Goal: Task Accomplishment & Management: Manage account settings

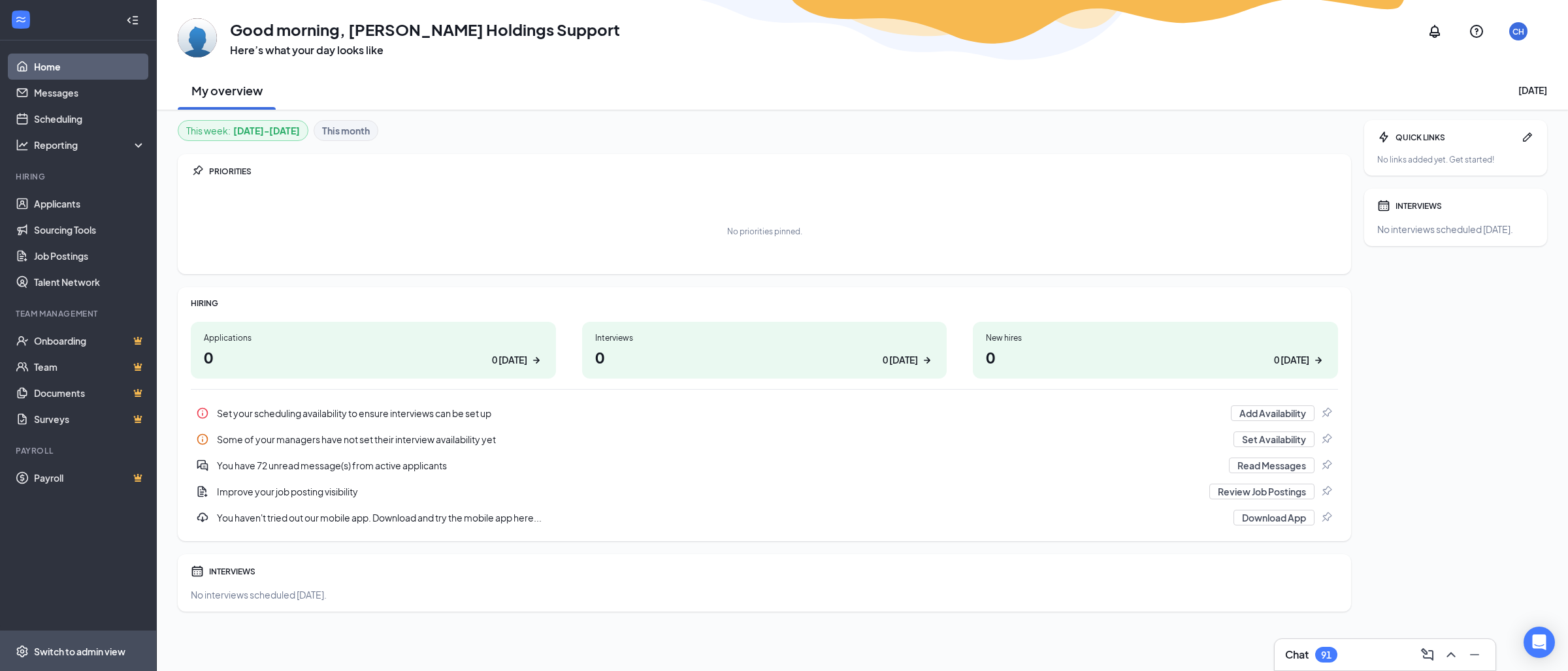
click at [109, 655] on div "Switch to admin view" at bounding box center [80, 651] width 91 height 13
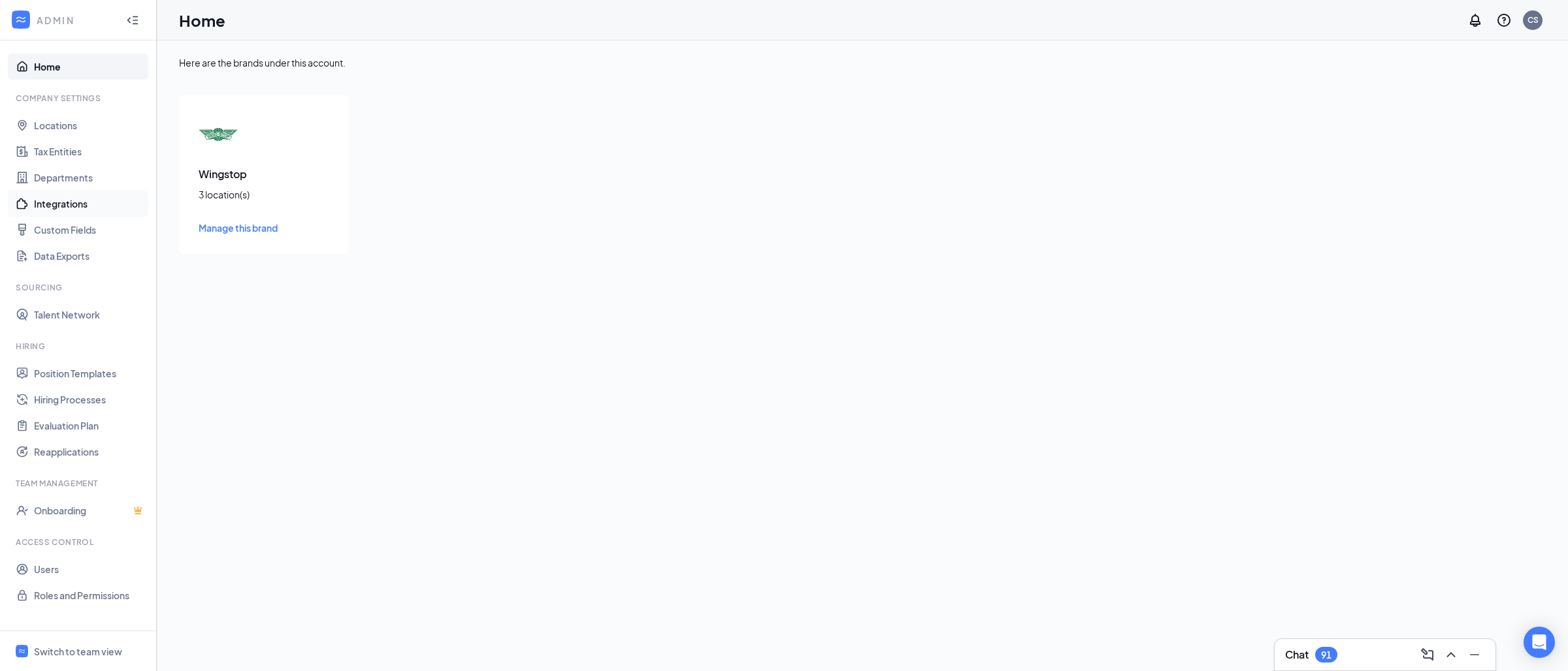
click at [87, 208] on link "Integrations" at bounding box center [89, 204] width 112 height 26
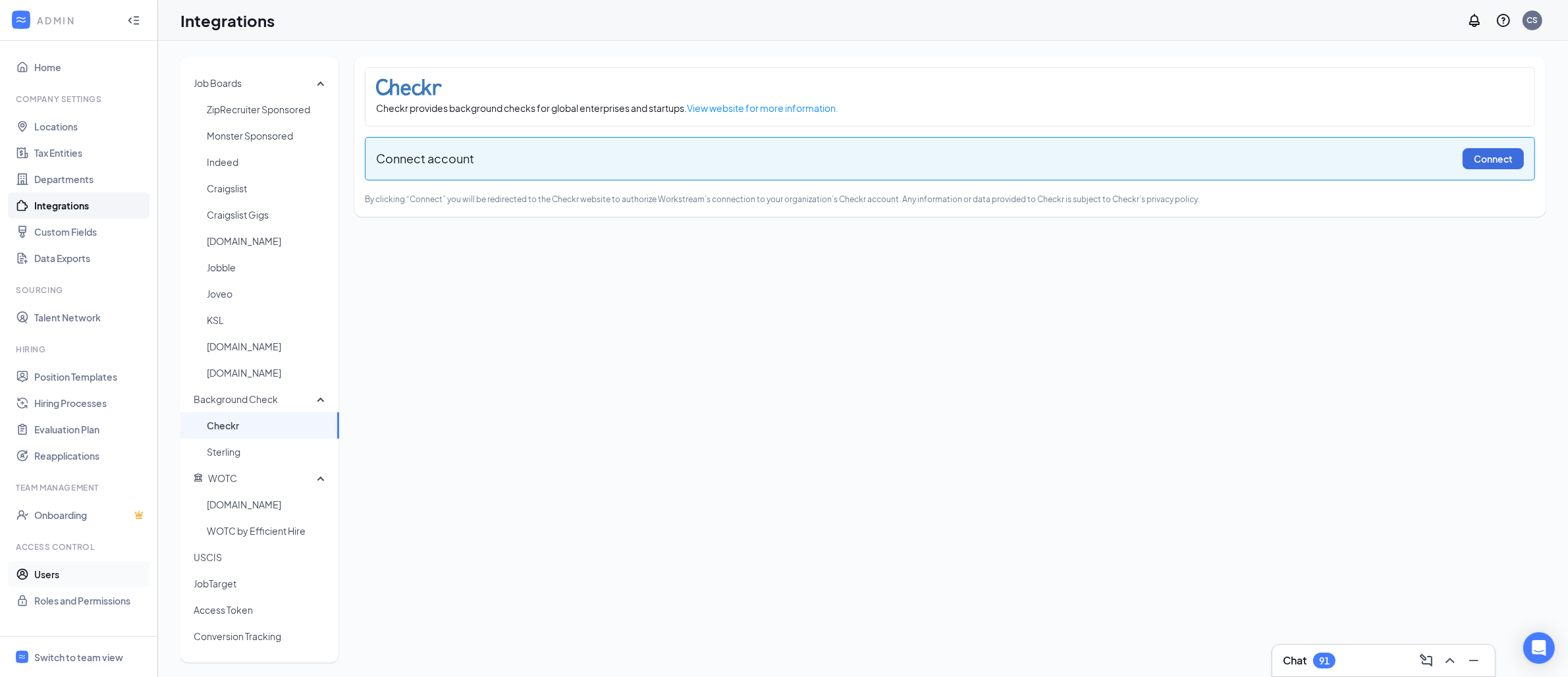
click at [84, 584] on link "Users" at bounding box center [90, 574] width 112 height 26
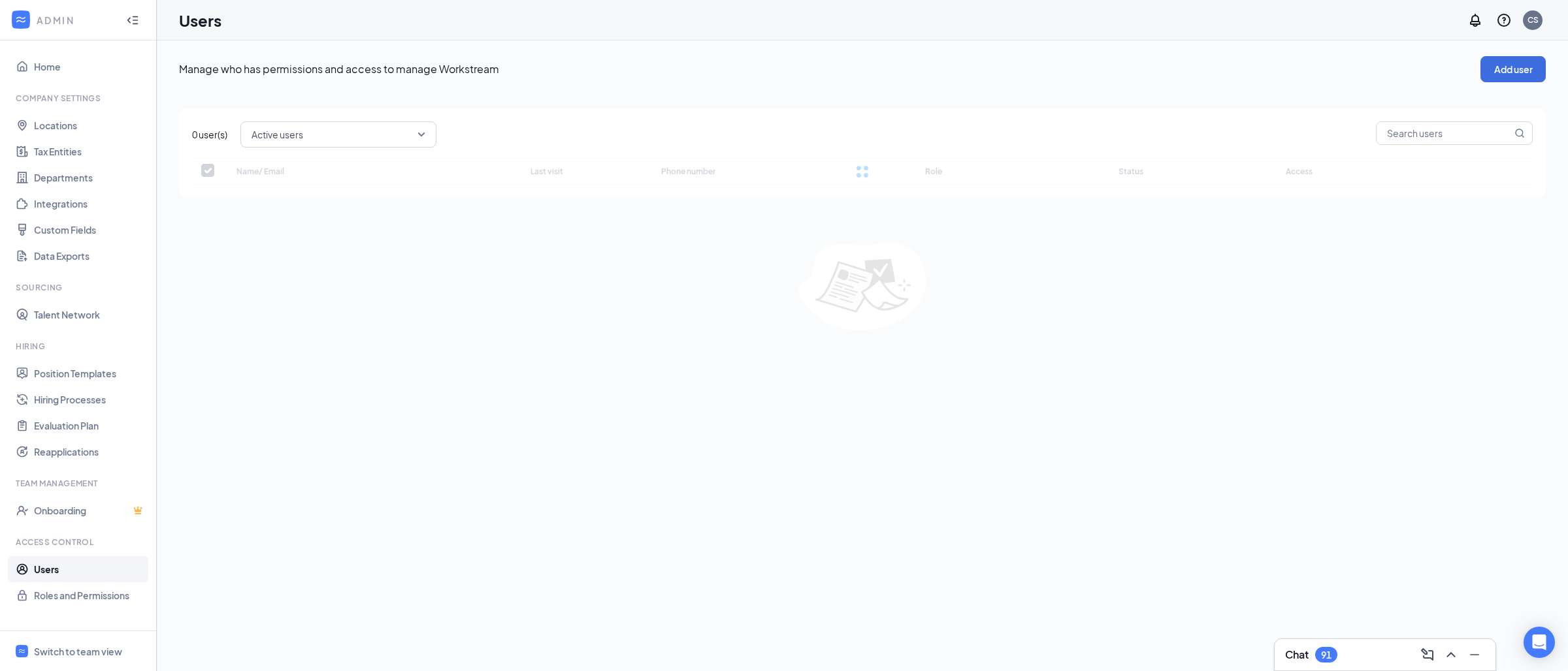
checkbox input "false"
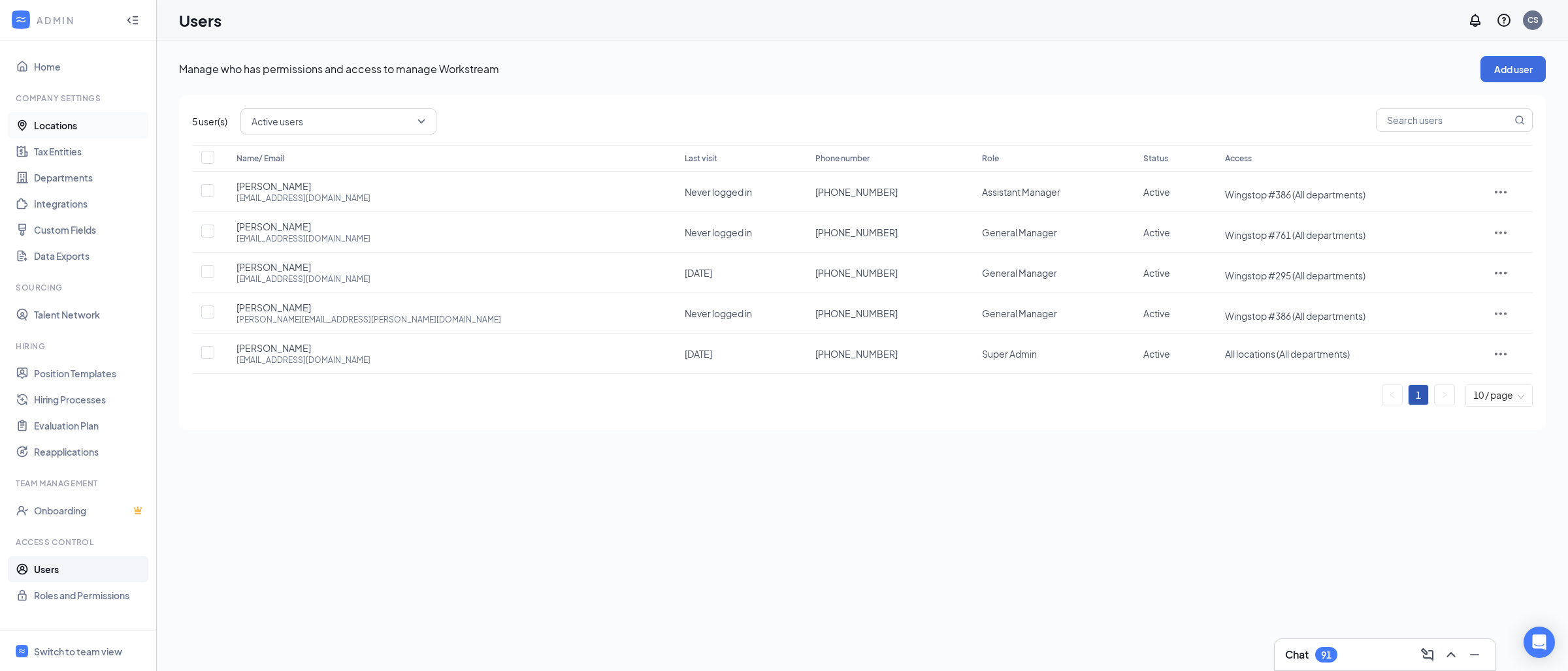
click at [57, 118] on link "Locations" at bounding box center [89, 125] width 112 height 26
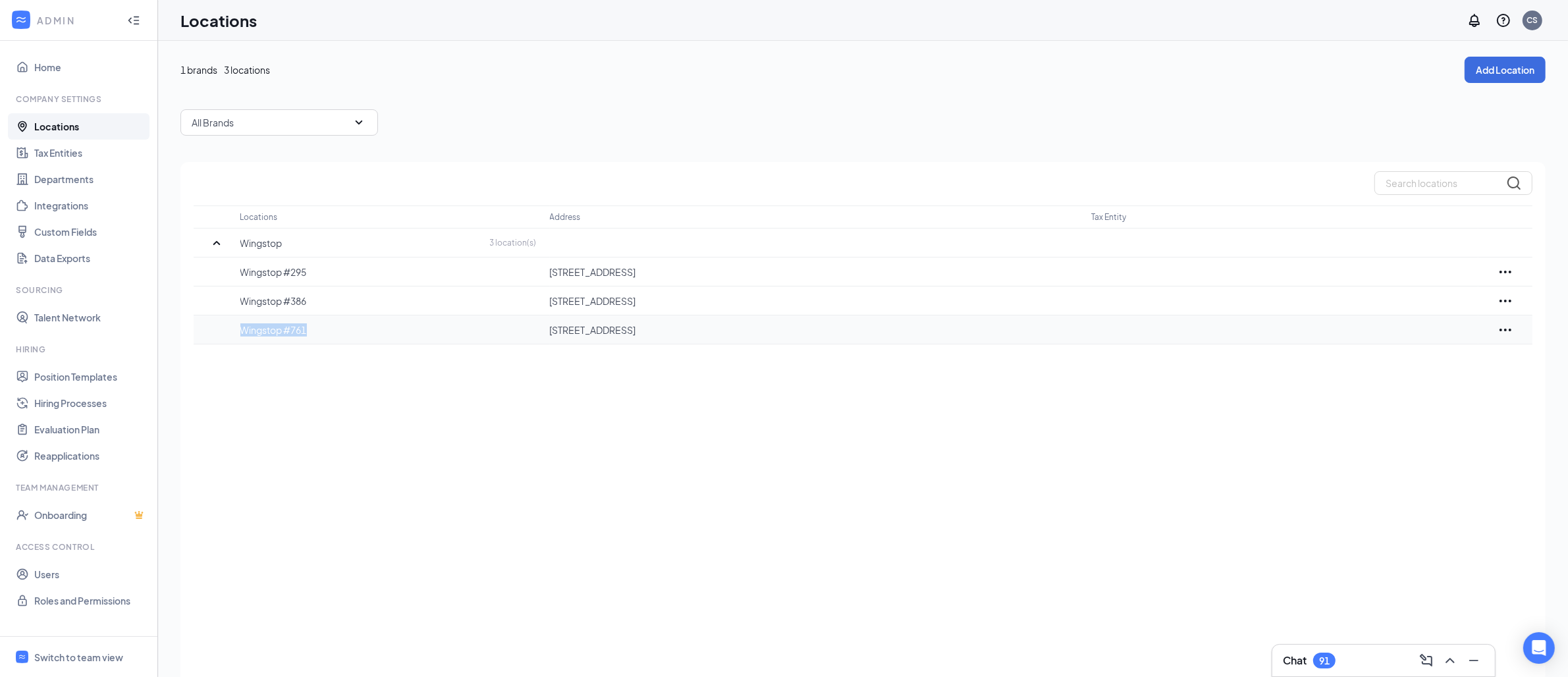
drag, startPoint x: 324, startPoint y: 335, endPoint x: 241, endPoint y: 335, distance: 83.0
click at [241, 335] on p "Wingstop #761" at bounding box center [388, 330] width 296 height 13
copy p "Wingstop #761"
click at [118, 649] on span "Switch to team view" at bounding box center [90, 656] width 112 height 40
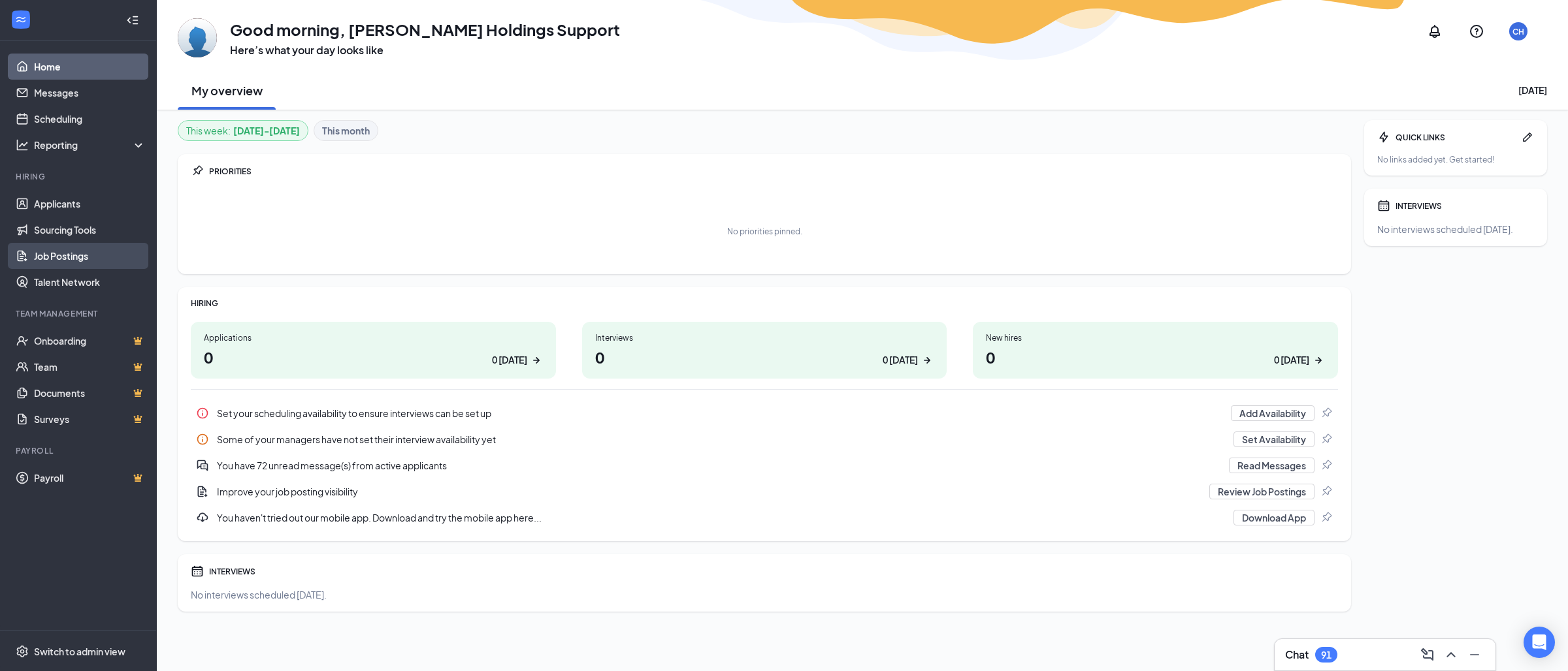
click at [71, 262] on link "Job Postings" at bounding box center [89, 256] width 112 height 26
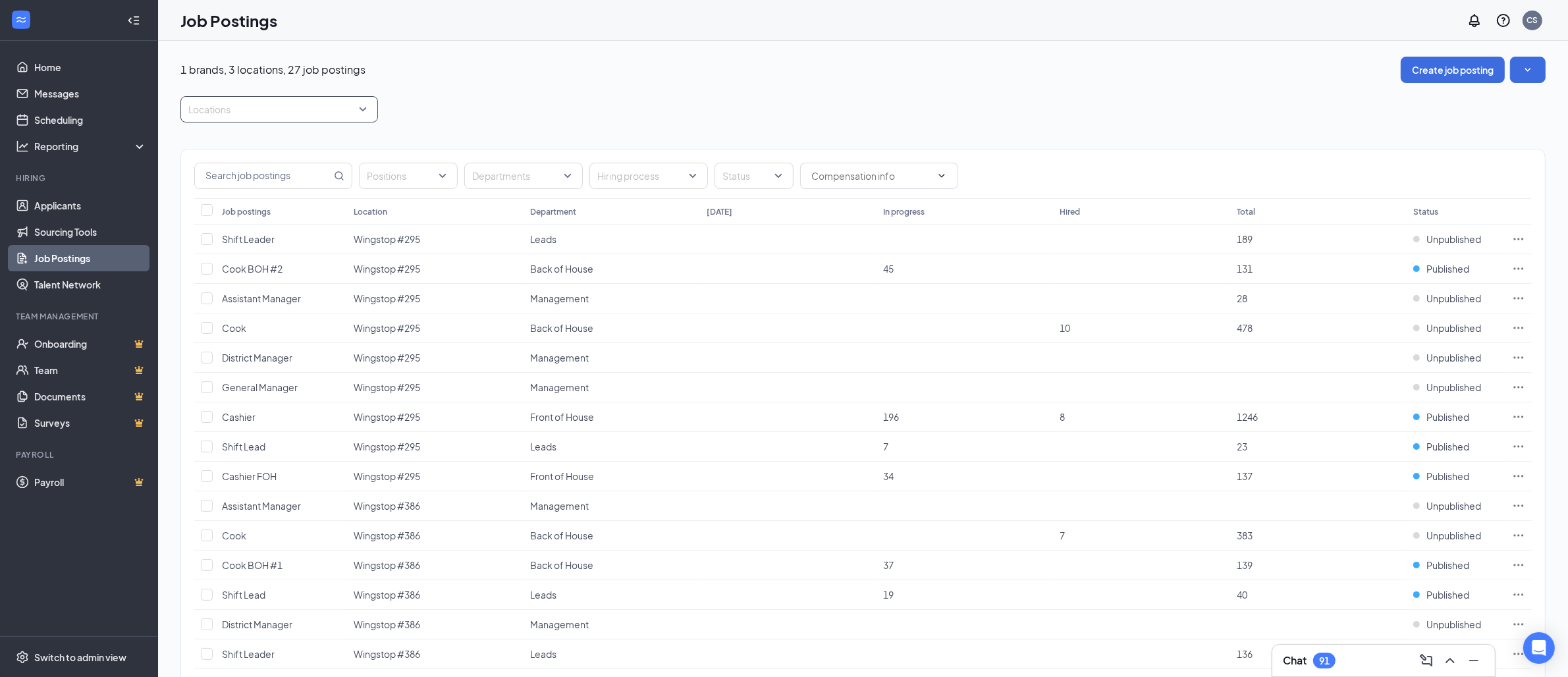
click at [362, 99] on div "Locations" at bounding box center [280, 109] width 198 height 26
click at [199, 235] on div at bounding box center [197, 236] width 12 height 12
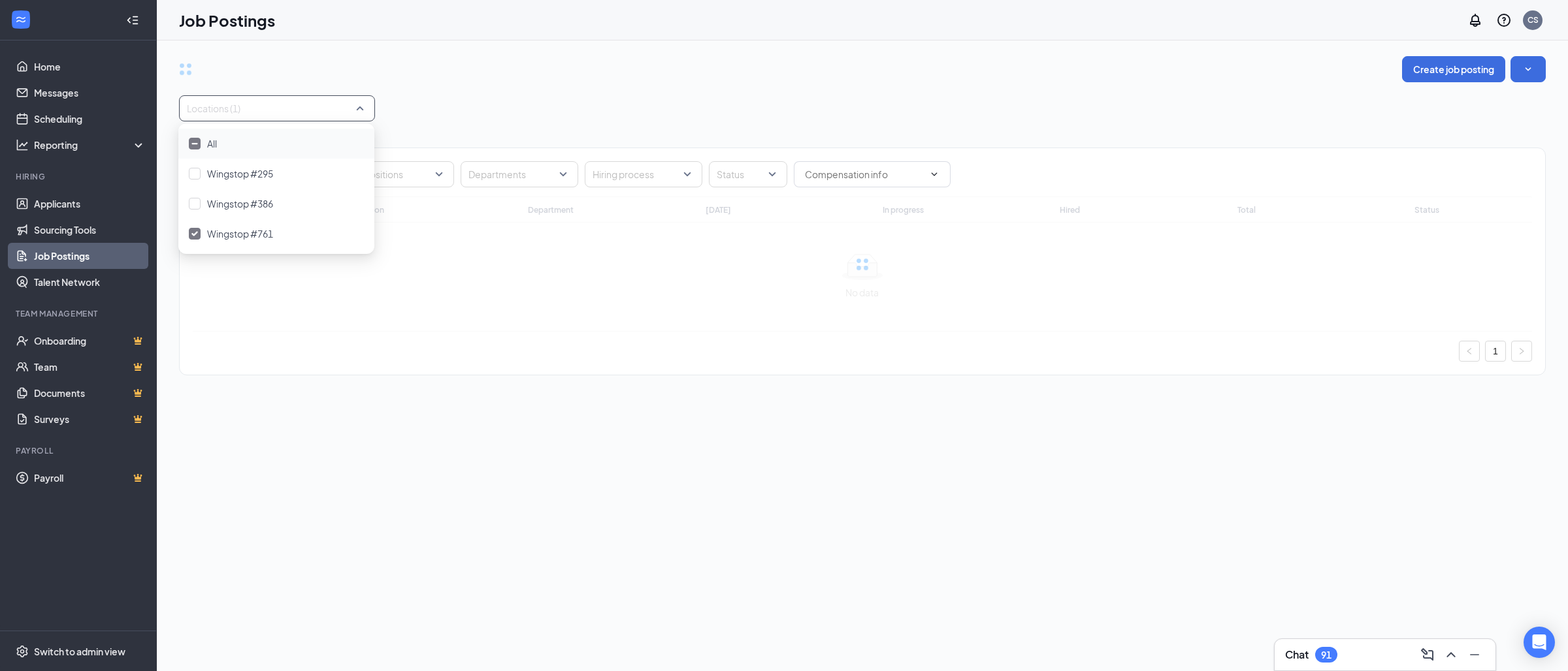
click at [609, 17] on div "Job Postings CS" at bounding box center [863, 20] width 1412 height 41
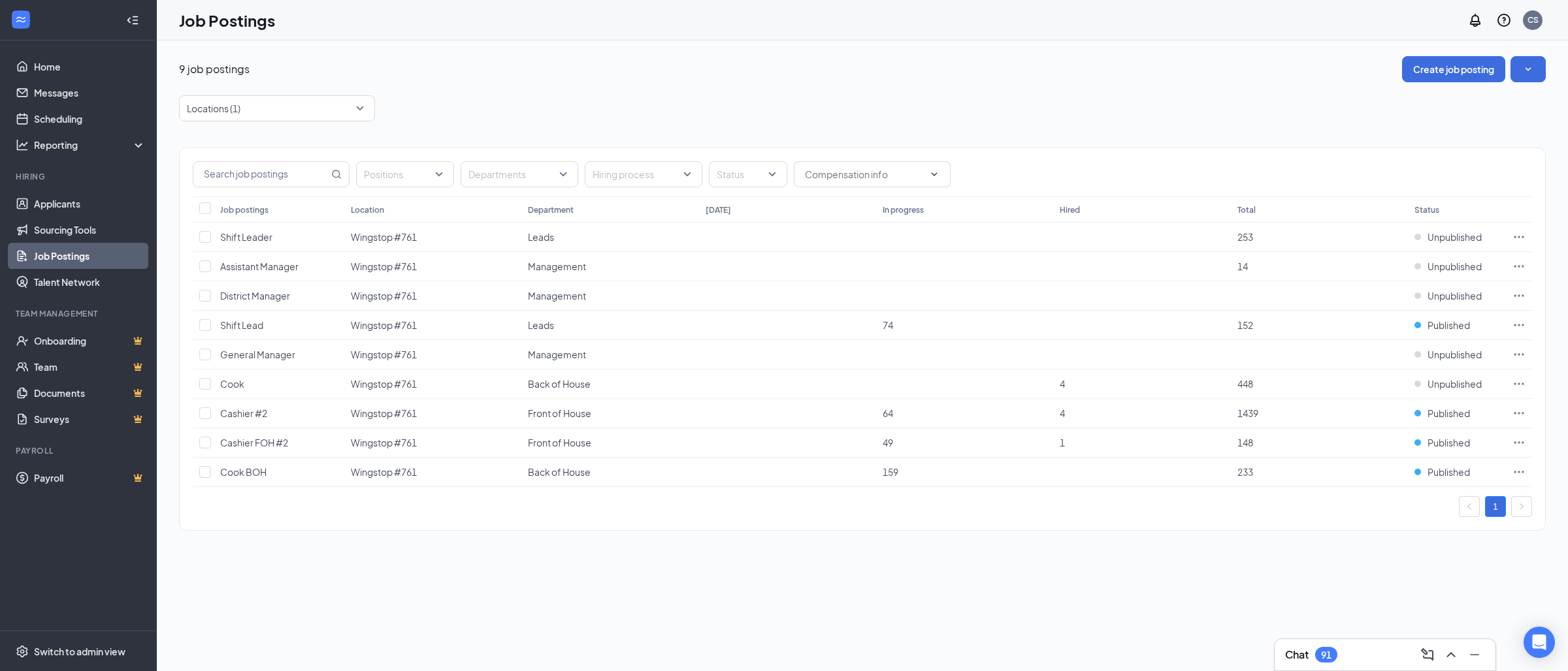
click at [1234, 119] on div "Locations (1)" at bounding box center [863, 108] width 1367 height 26
click at [1516, 240] on icon "Ellipses" at bounding box center [1519, 237] width 13 height 13
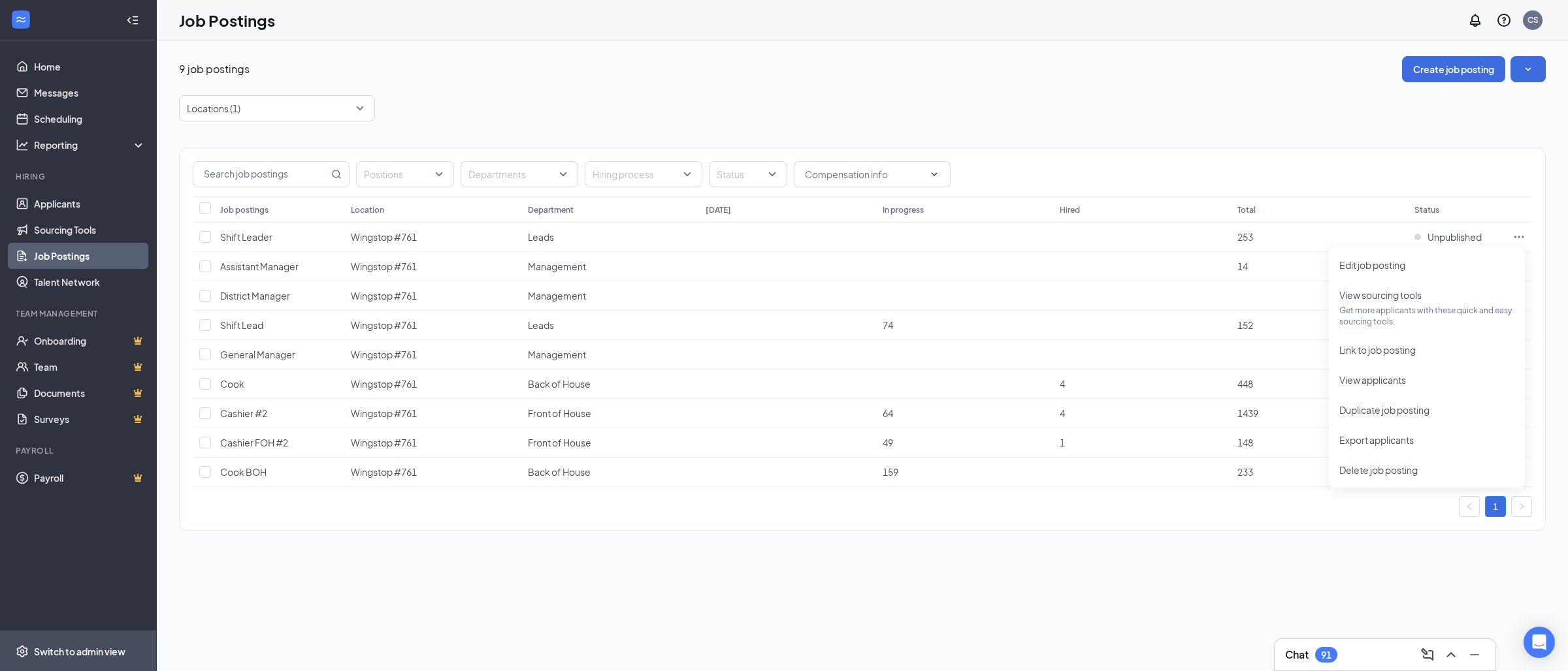
click at [75, 655] on div "Switch to admin view" at bounding box center [80, 651] width 91 height 13
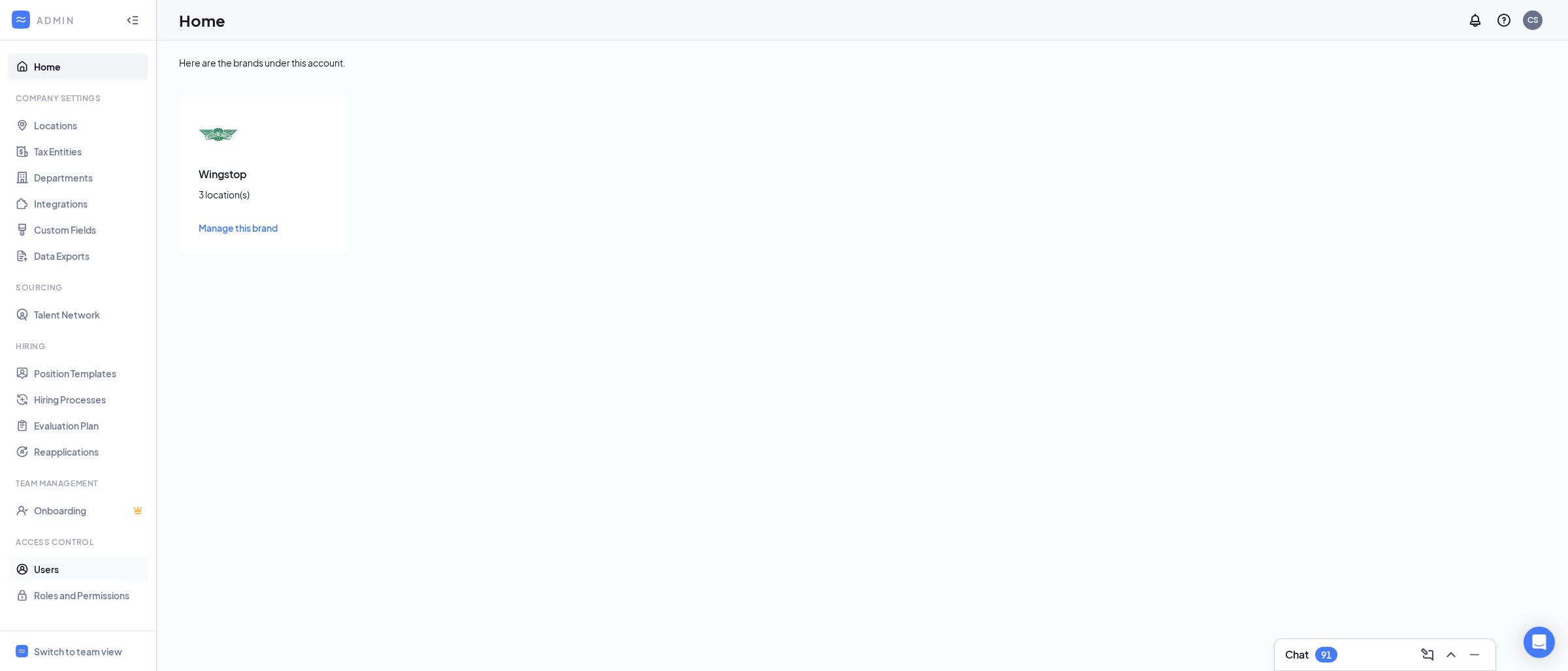
click at [78, 571] on link "Users" at bounding box center [89, 569] width 112 height 26
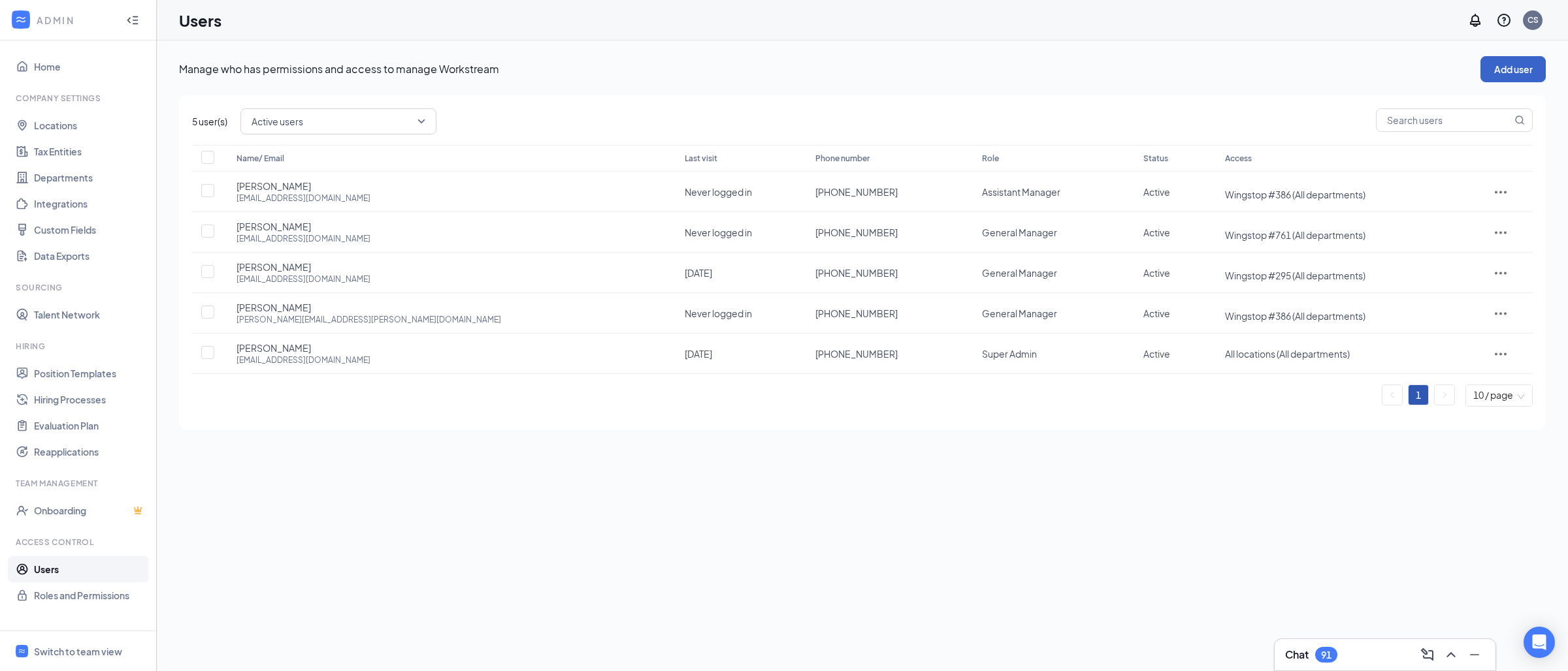
click at [1522, 63] on button "Add user" at bounding box center [1513, 69] width 65 height 26
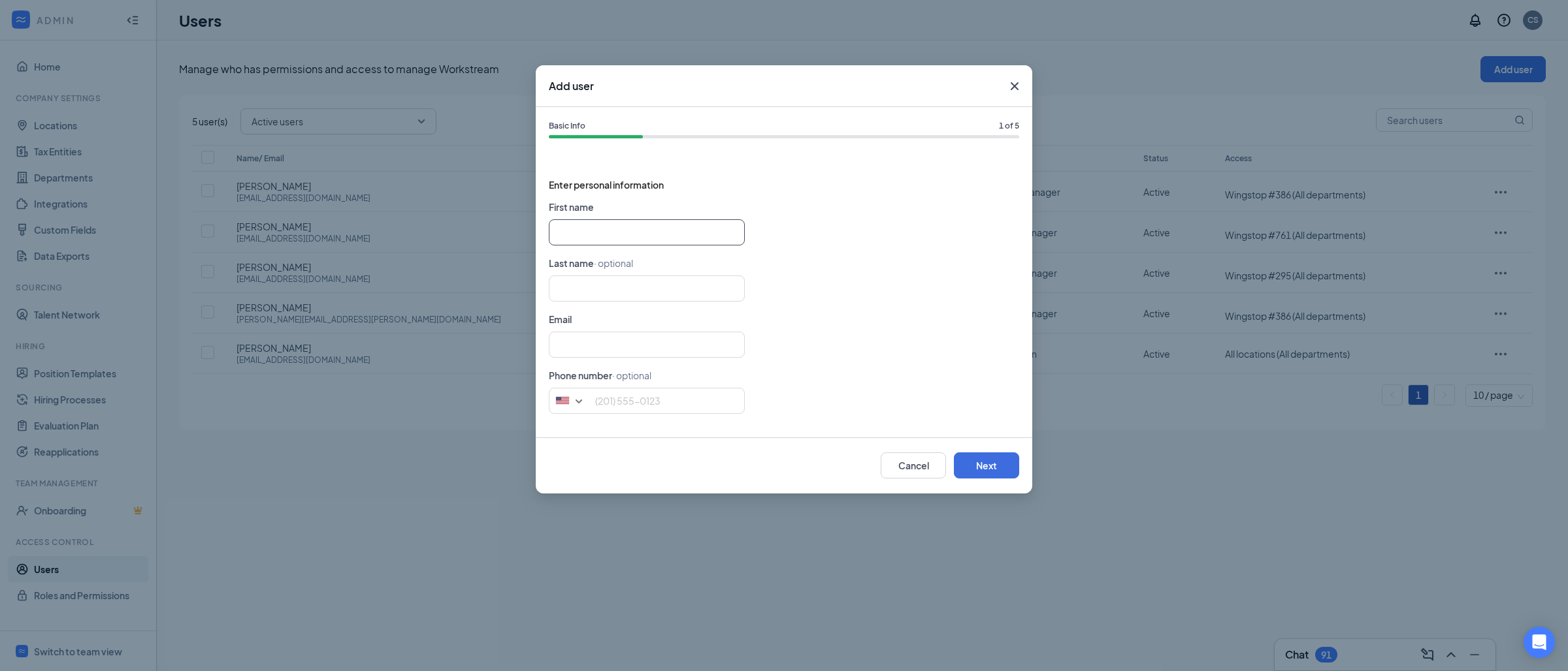
click at [589, 238] on input "text" at bounding box center [647, 232] width 196 height 26
type input "C"
type input "Workstream"
click at [571, 281] on input "text" at bounding box center [647, 288] width 196 height 26
type input "Christie"
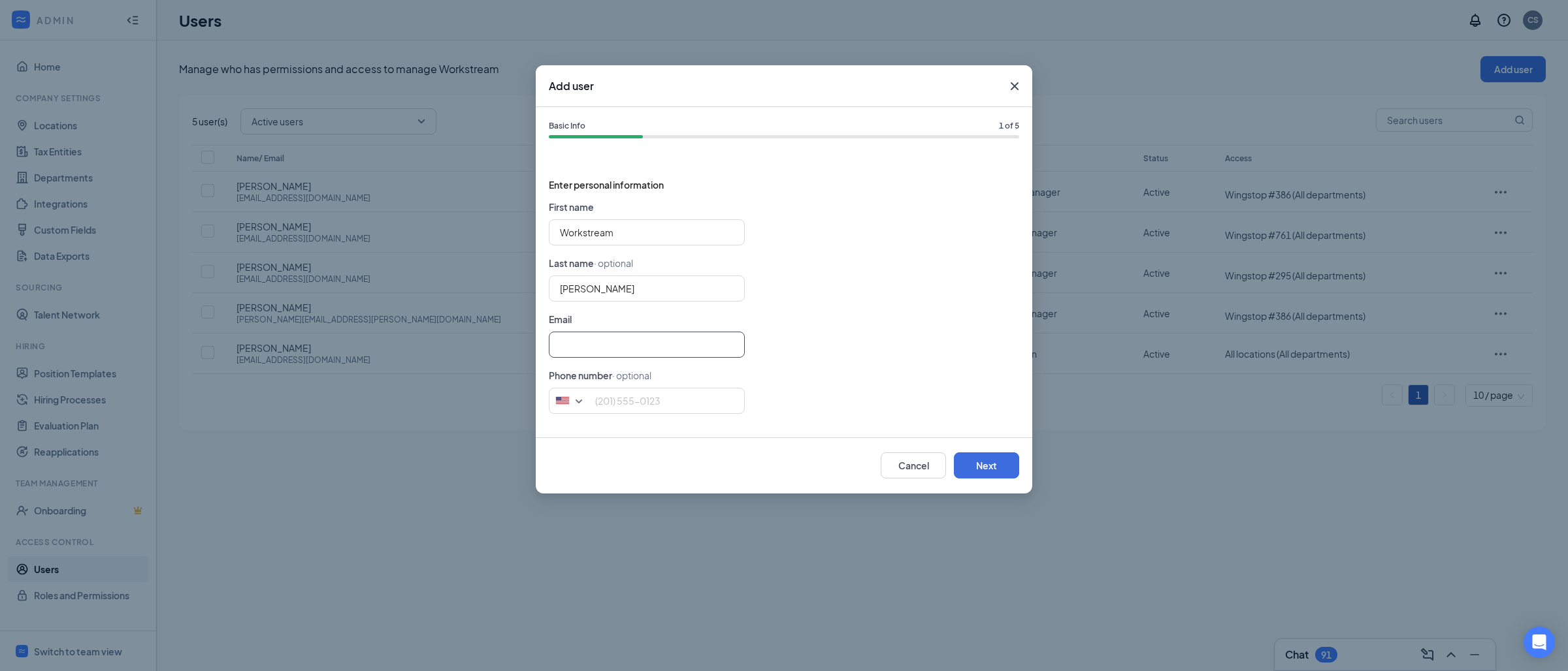
click at [584, 343] on input "text" at bounding box center [647, 344] width 196 height 26
paste input "christie.bernardo+app00000099@workstream.is"
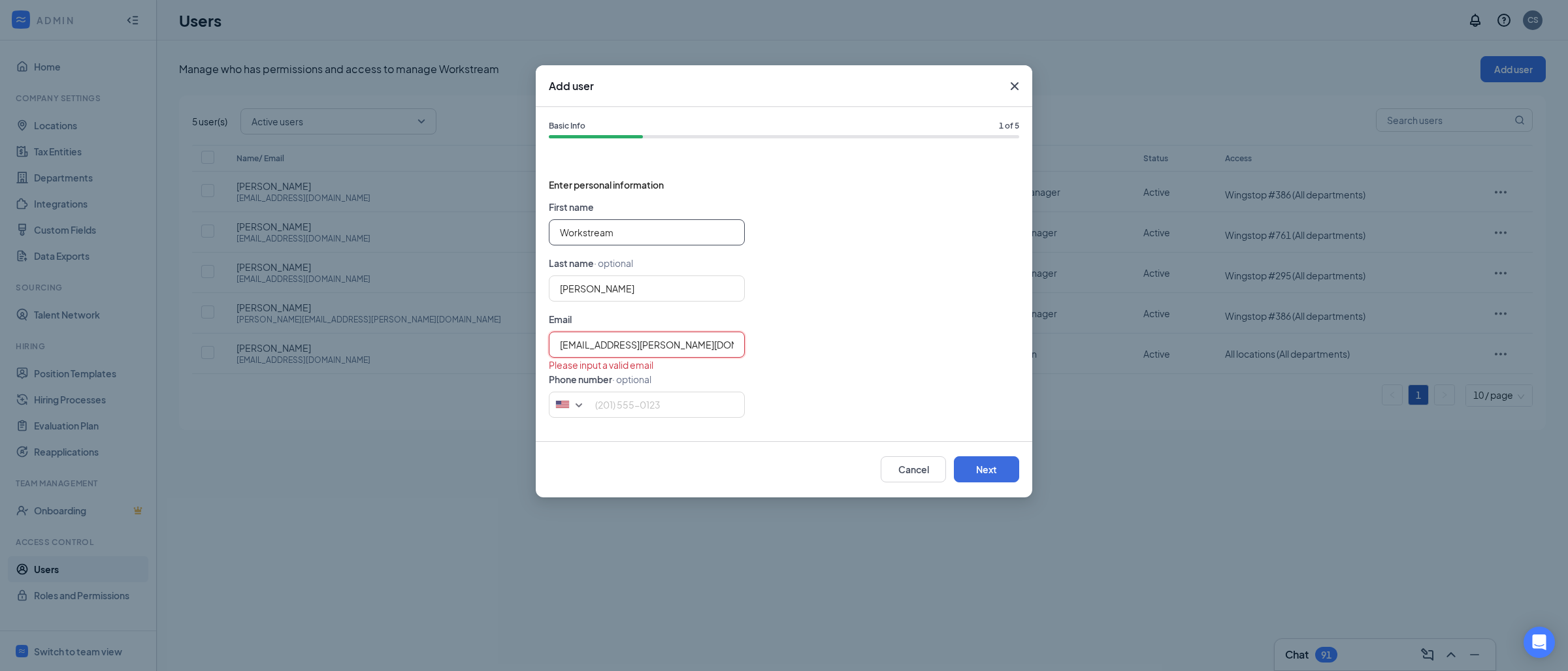
scroll to position [0, 37]
type input "christie.bernardo+app00000099@workstream.is"
click at [984, 470] on button "Next" at bounding box center [986, 469] width 65 height 26
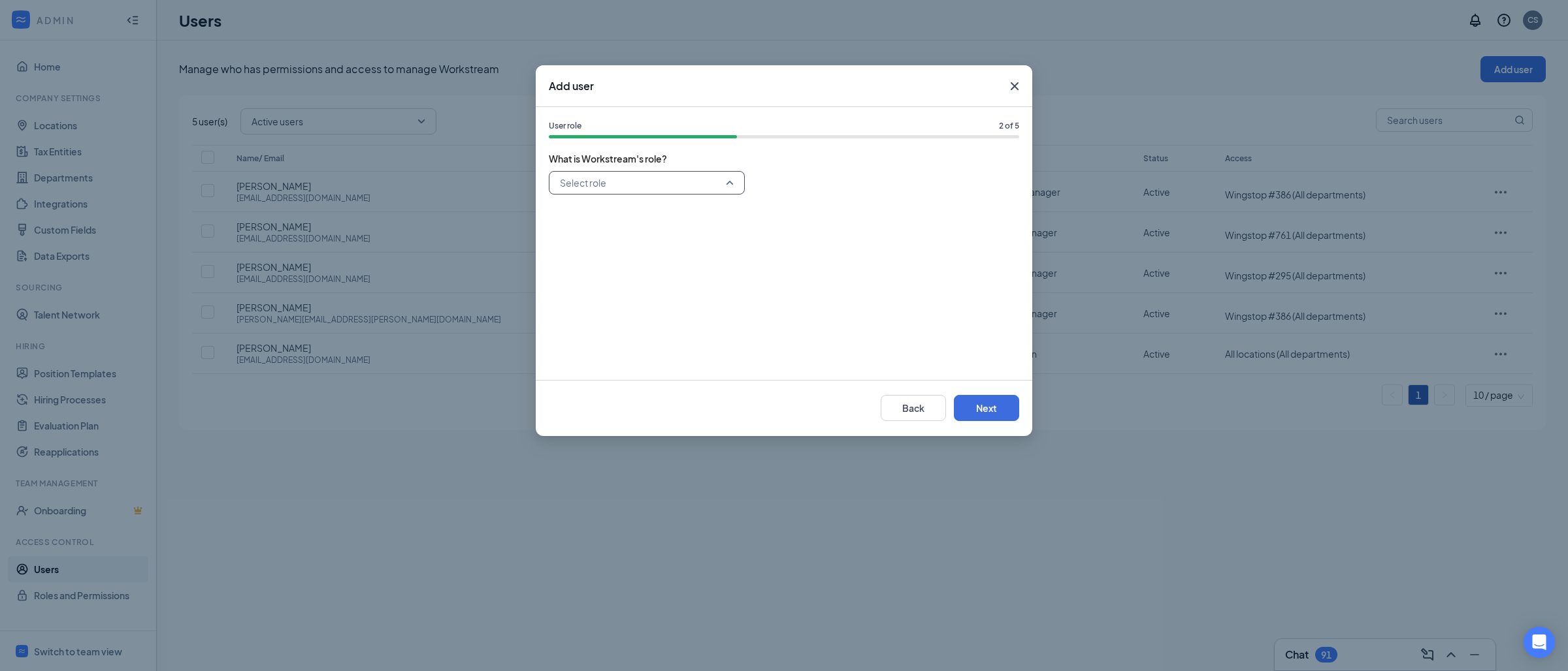
click at [717, 183] on input "search" at bounding box center [642, 182] width 171 height 22
click at [638, 220] on span "Super Admin" at bounding box center [646, 216] width 175 height 15
click at [986, 400] on button "Next" at bounding box center [986, 407] width 65 height 26
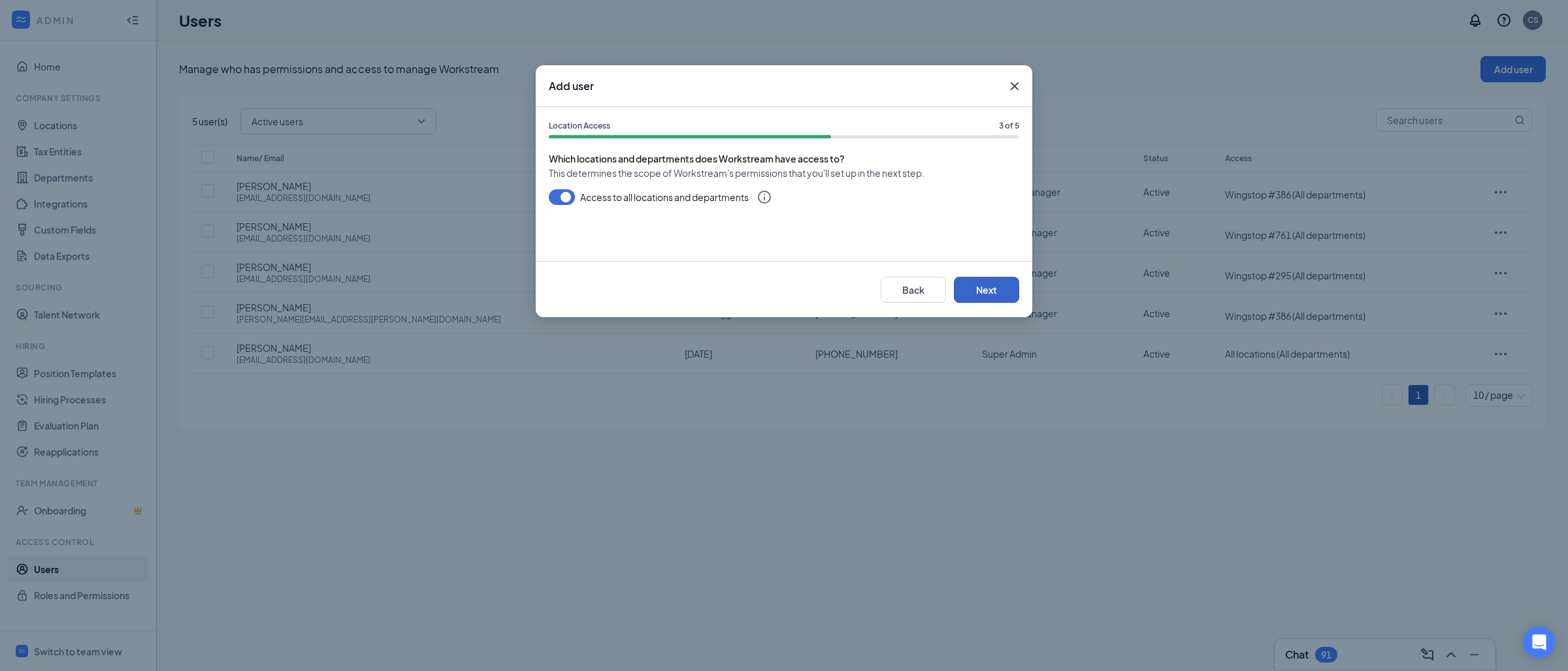
click at [992, 290] on button "Next" at bounding box center [986, 290] width 65 height 26
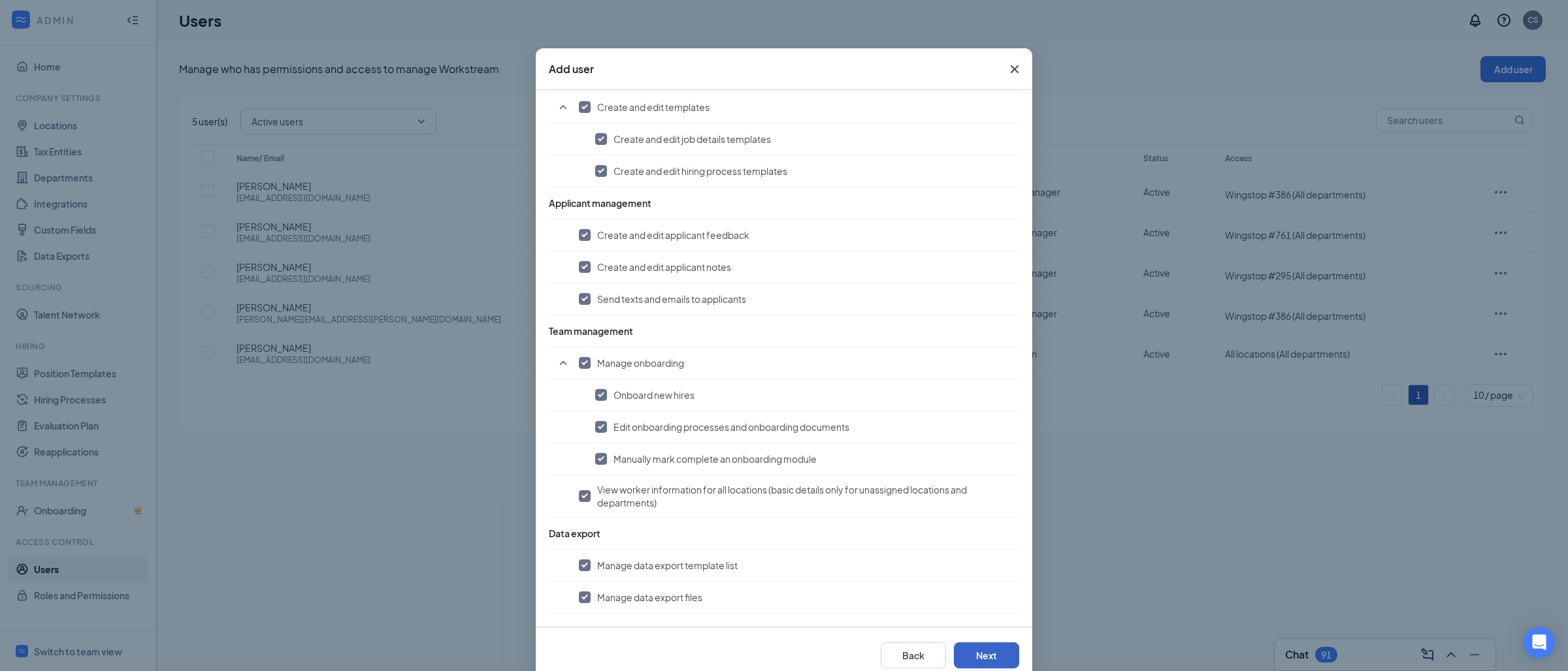
scroll to position [45, 0]
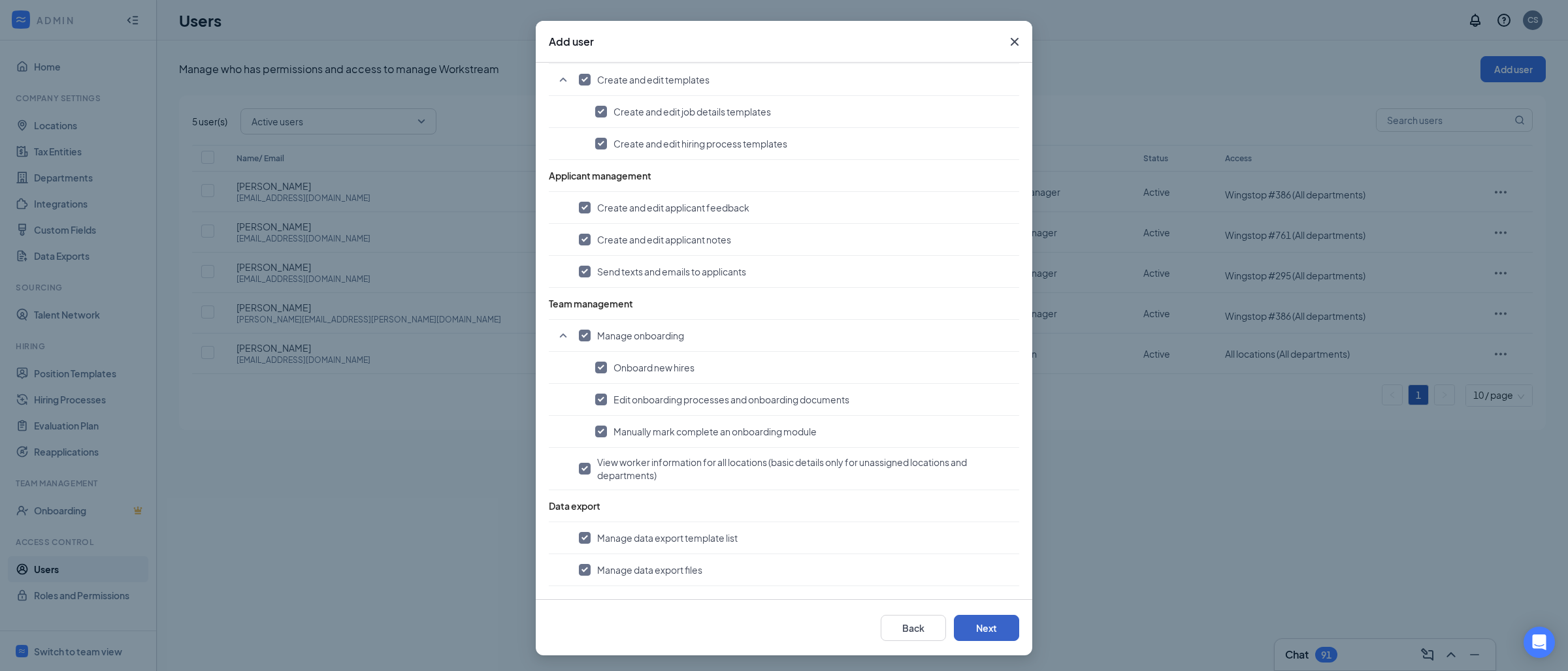
click at [970, 631] on button "Next" at bounding box center [986, 627] width 65 height 26
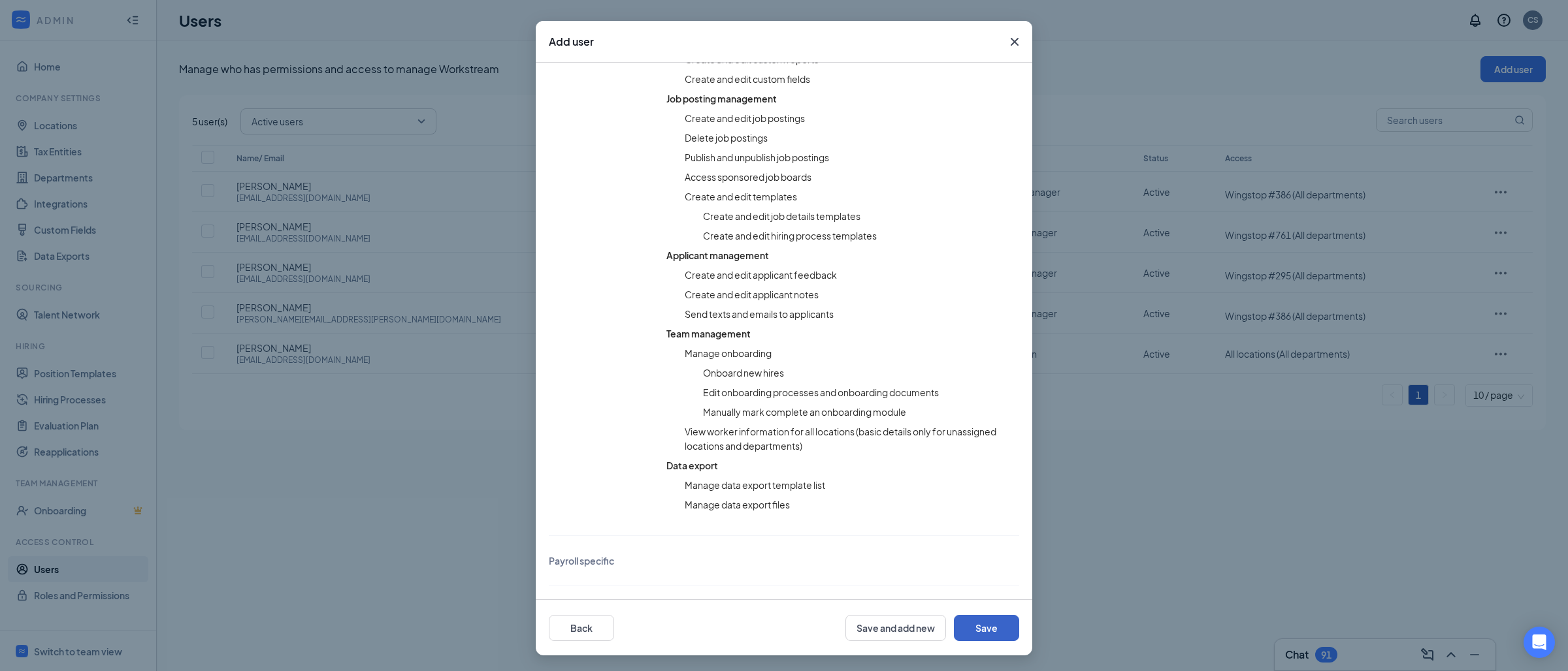
click at [971, 624] on button "Save" at bounding box center [986, 627] width 65 height 26
click at [971, 624] on button "button" at bounding box center [986, 627] width 65 height 26
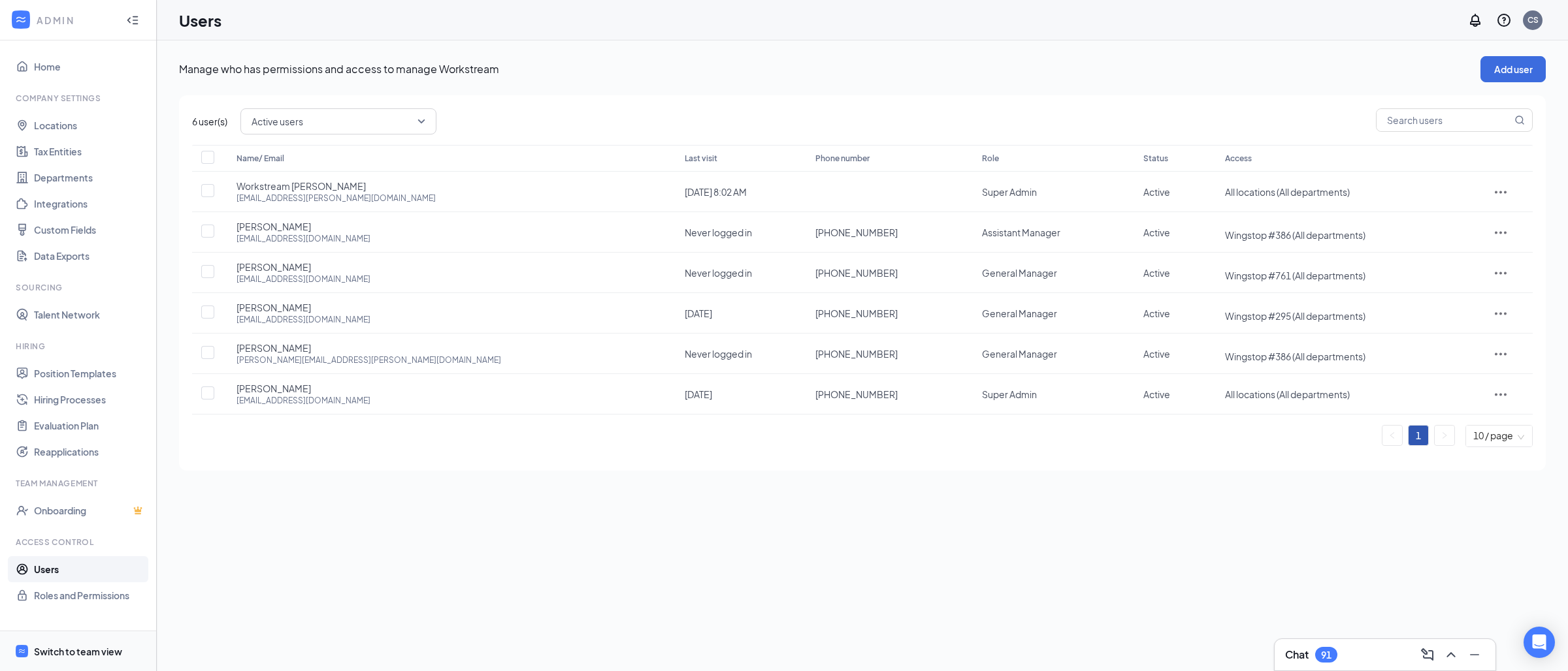
click at [99, 645] on div "Switch to team view" at bounding box center [78, 651] width 88 height 13
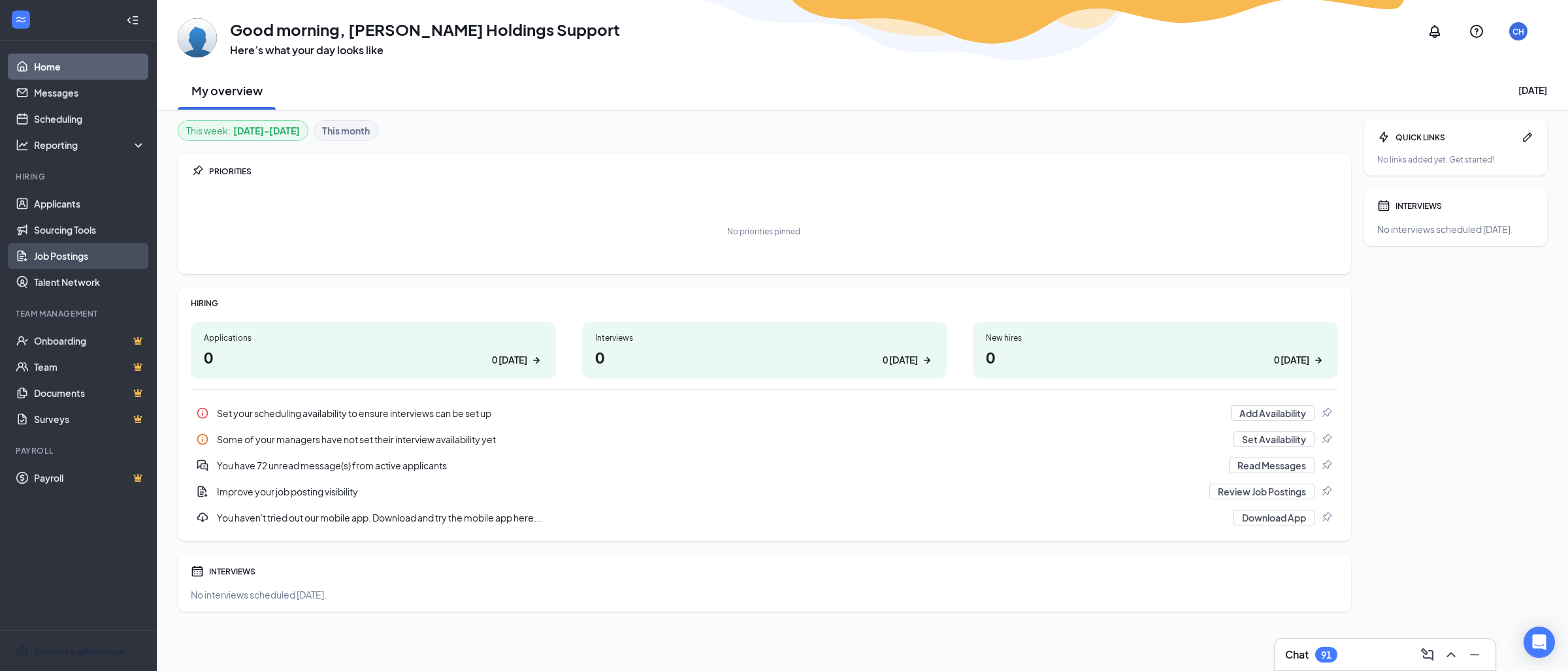
click at [73, 255] on link "Job Postings" at bounding box center [89, 256] width 112 height 26
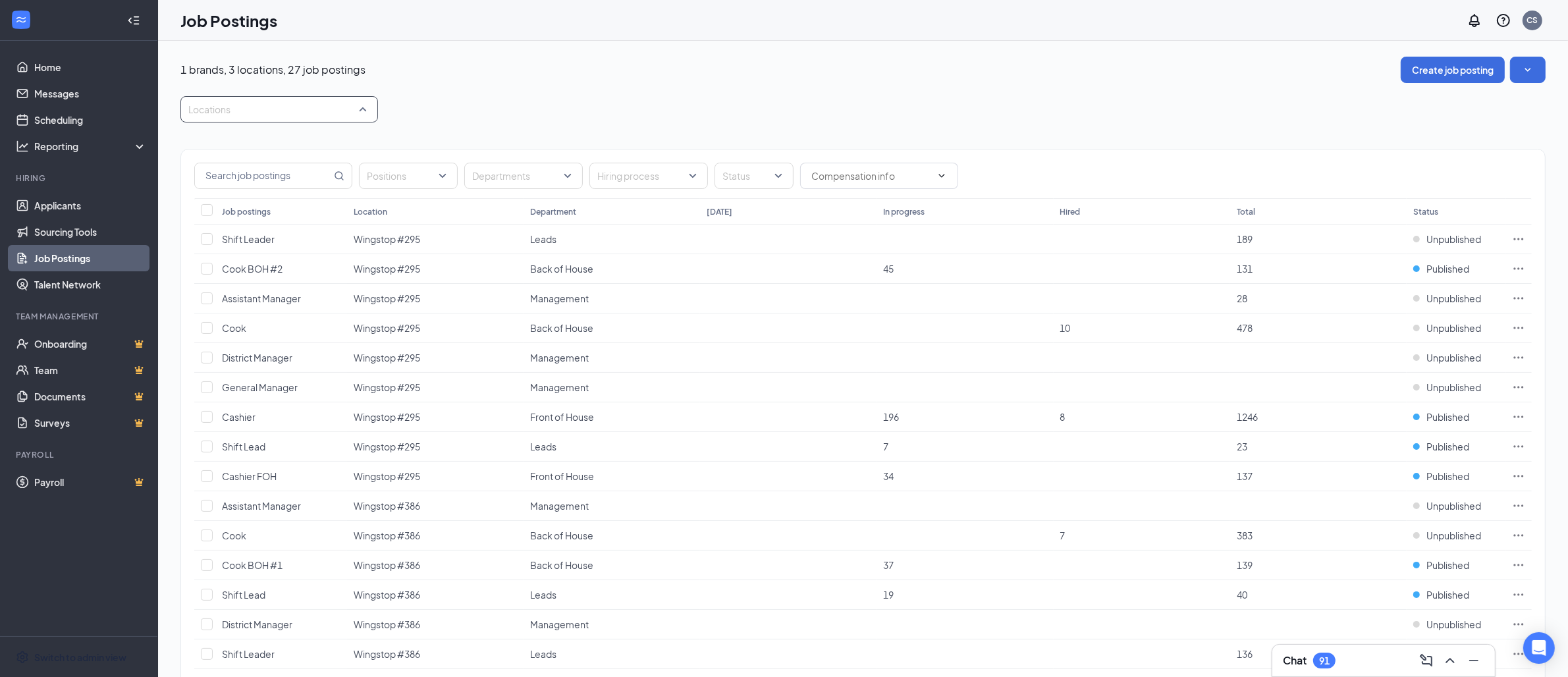
click at [343, 108] on div at bounding box center [273, 110] width 178 height 22
click at [199, 230] on div at bounding box center [197, 236] width 12 height 12
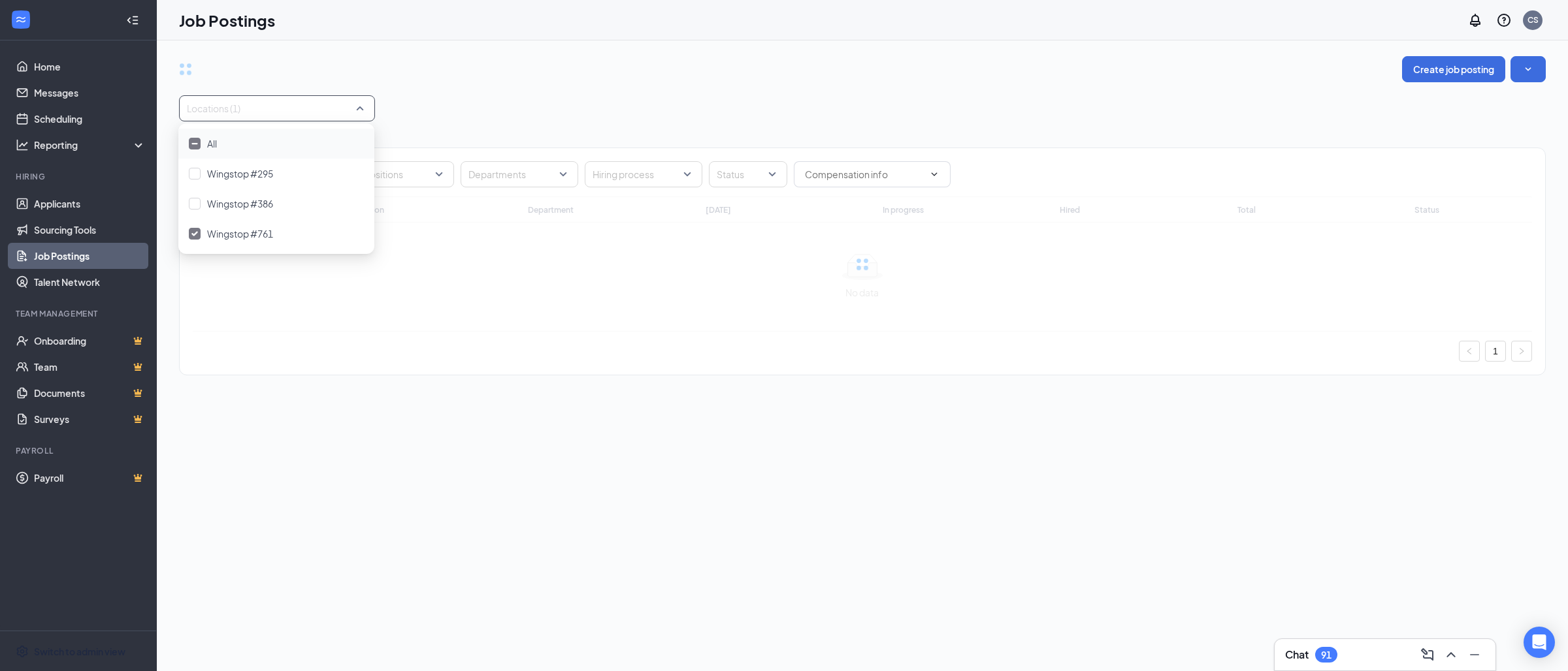
click at [579, 102] on div "Locations (1)" at bounding box center [863, 108] width 1367 height 26
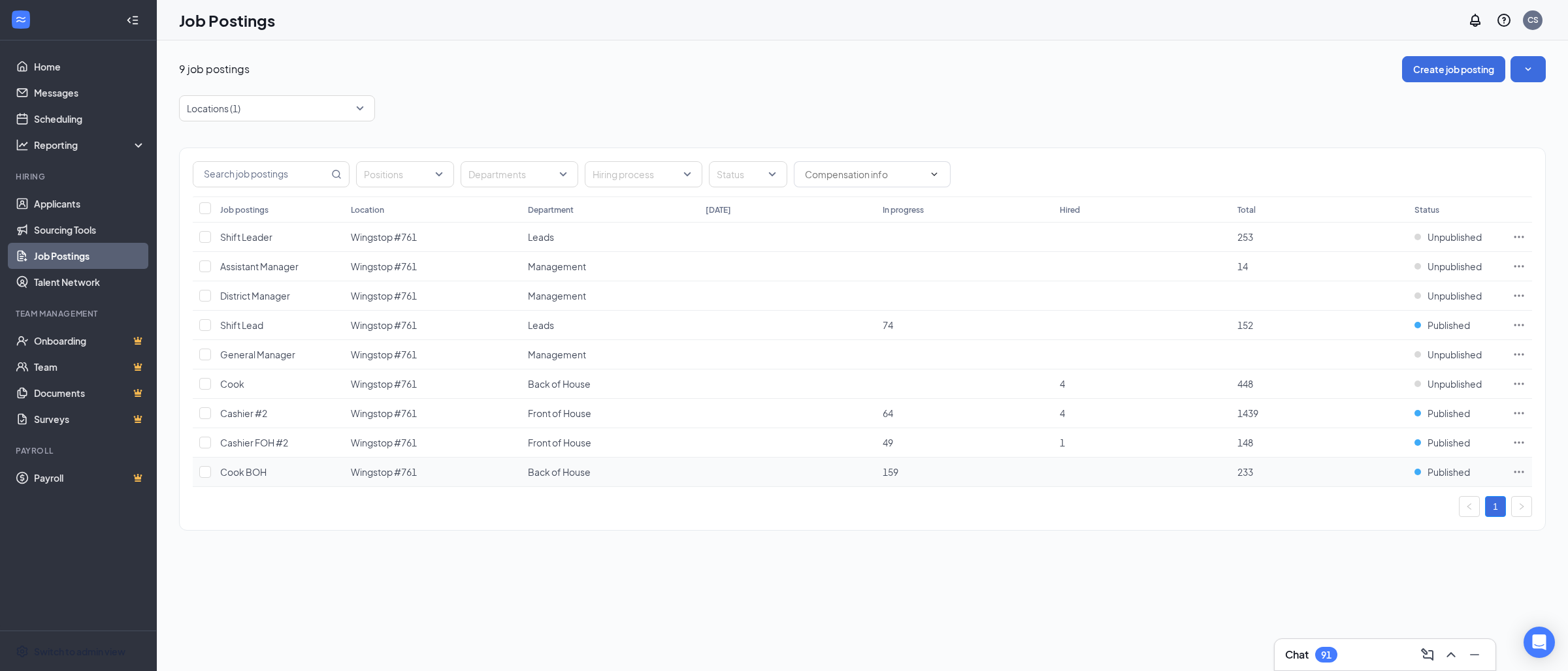
click at [1522, 479] on icon "Ellipses" at bounding box center [1519, 471] width 13 height 13
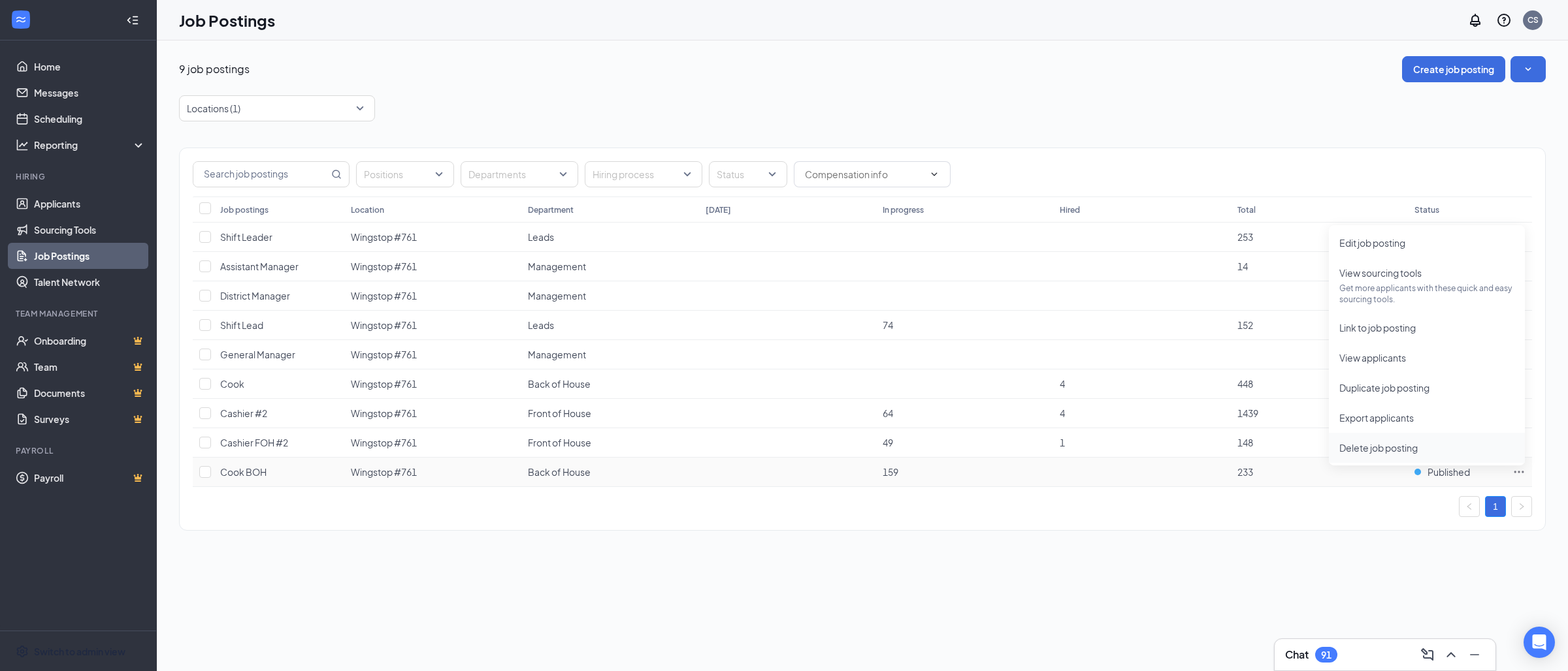
click at [1380, 449] on span "Delete job posting" at bounding box center [1379, 448] width 79 height 12
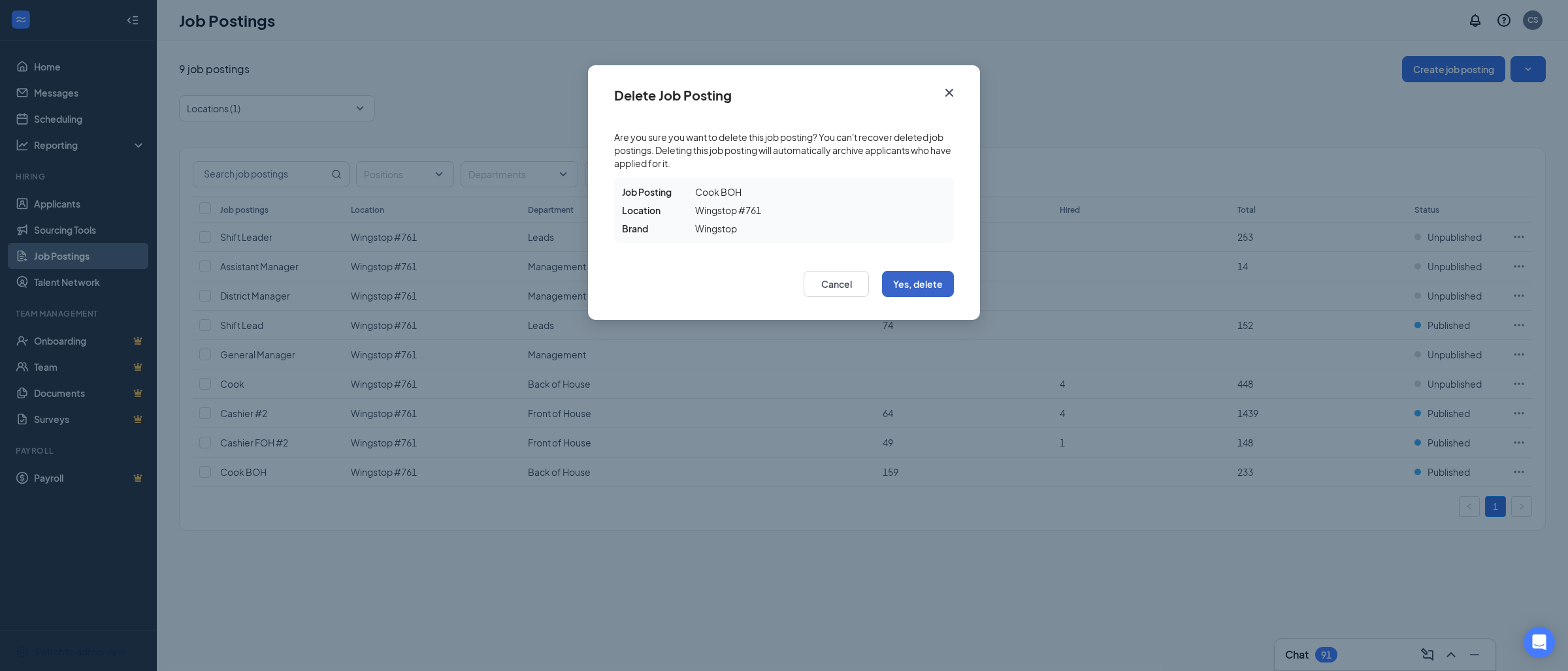
click at [939, 274] on button "Yes, delete" at bounding box center [918, 283] width 72 height 26
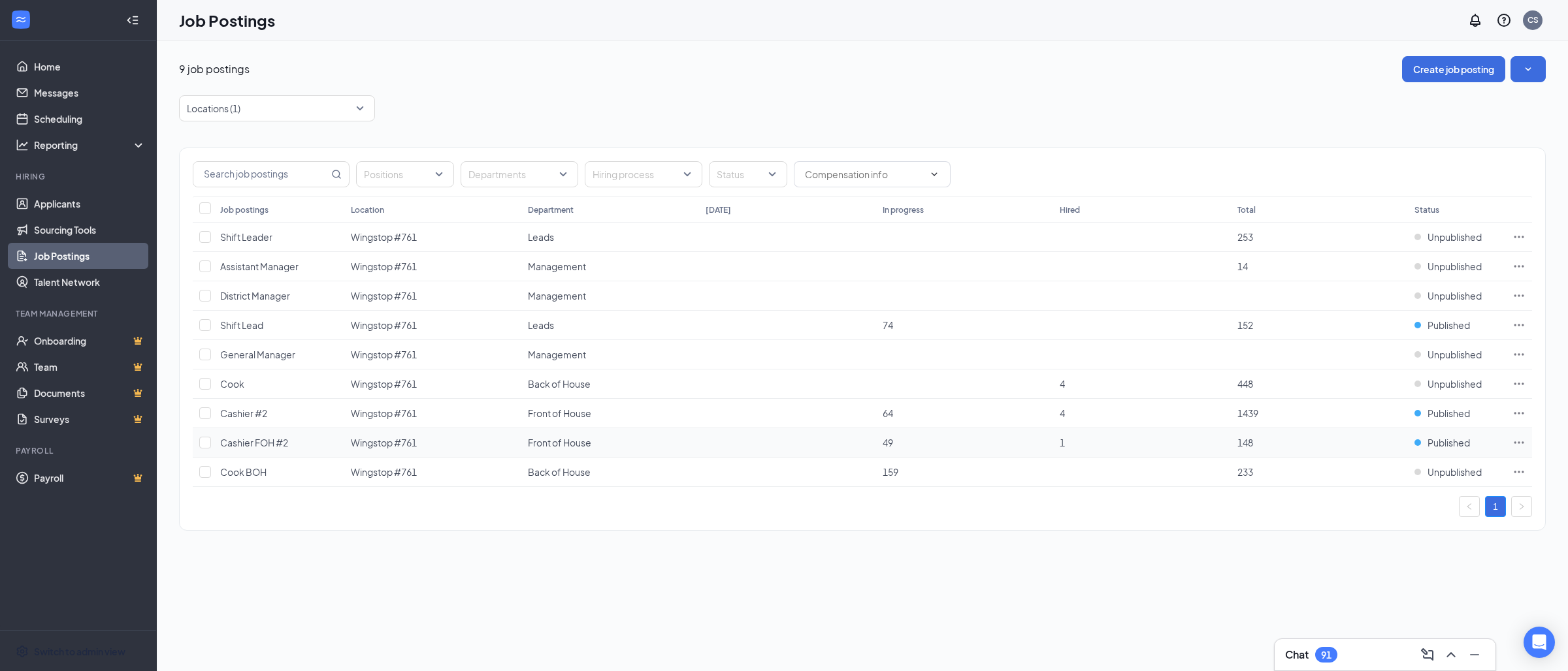
click at [1519, 443] on icon "Ellipses" at bounding box center [1519, 442] width 10 height 2
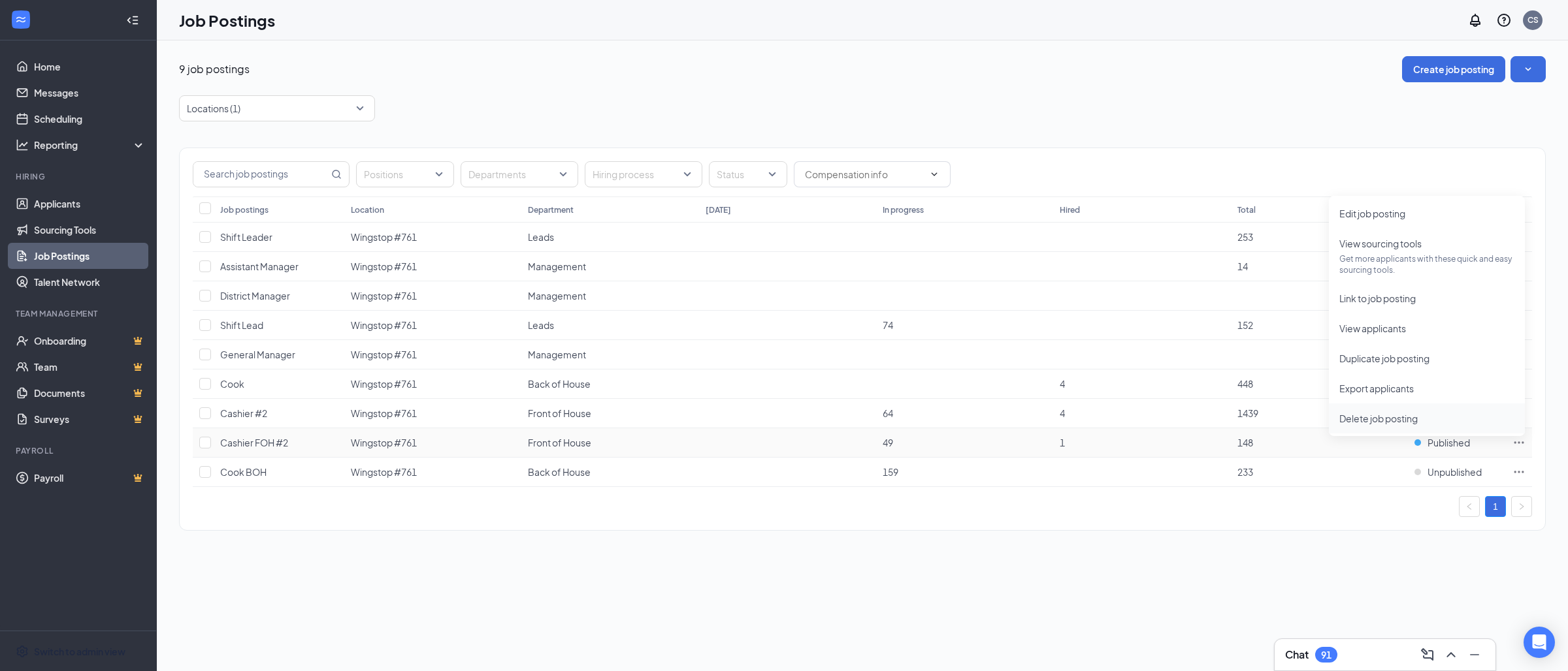
click at [1388, 422] on span "Delete job posting" at bounding box center [1379, 419] width 79 height 12
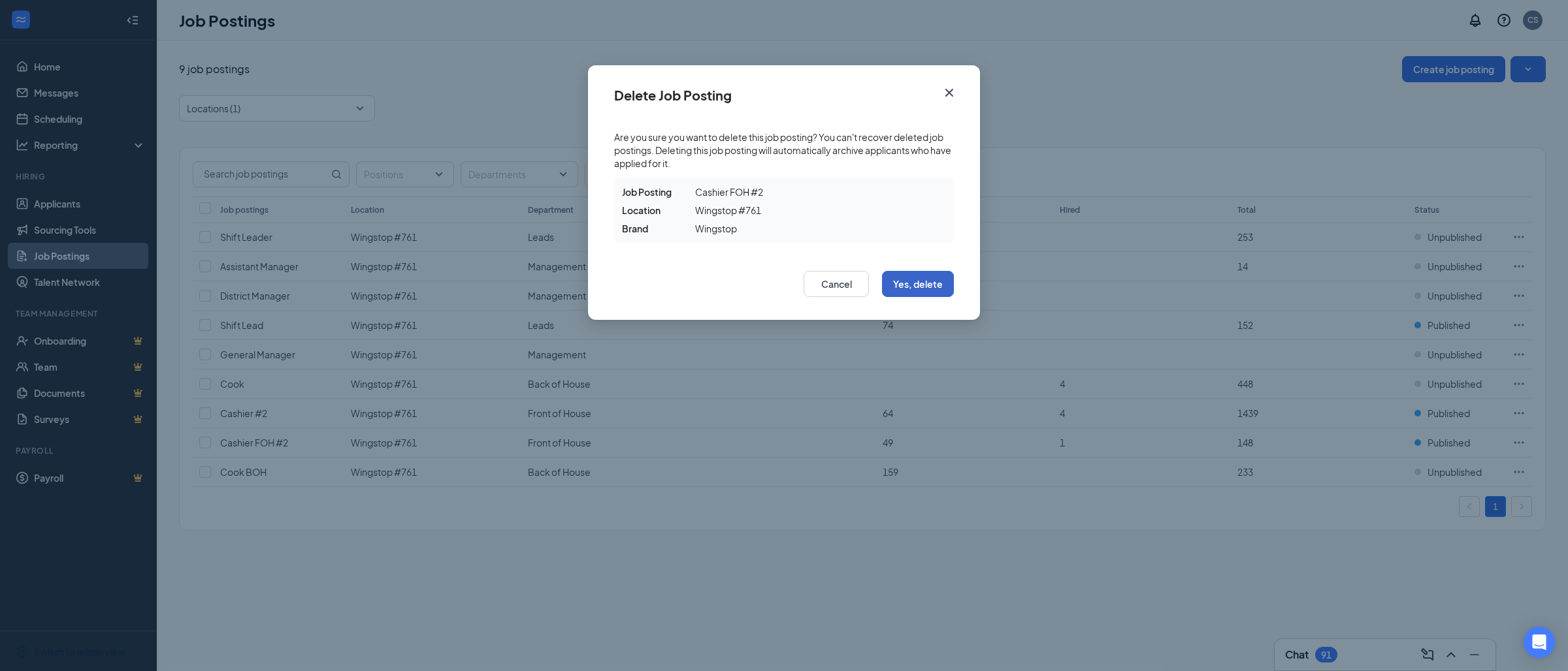
click at [904, 295] on button "Yes, delete" at bounding box center [918, 283] width 72 height 26
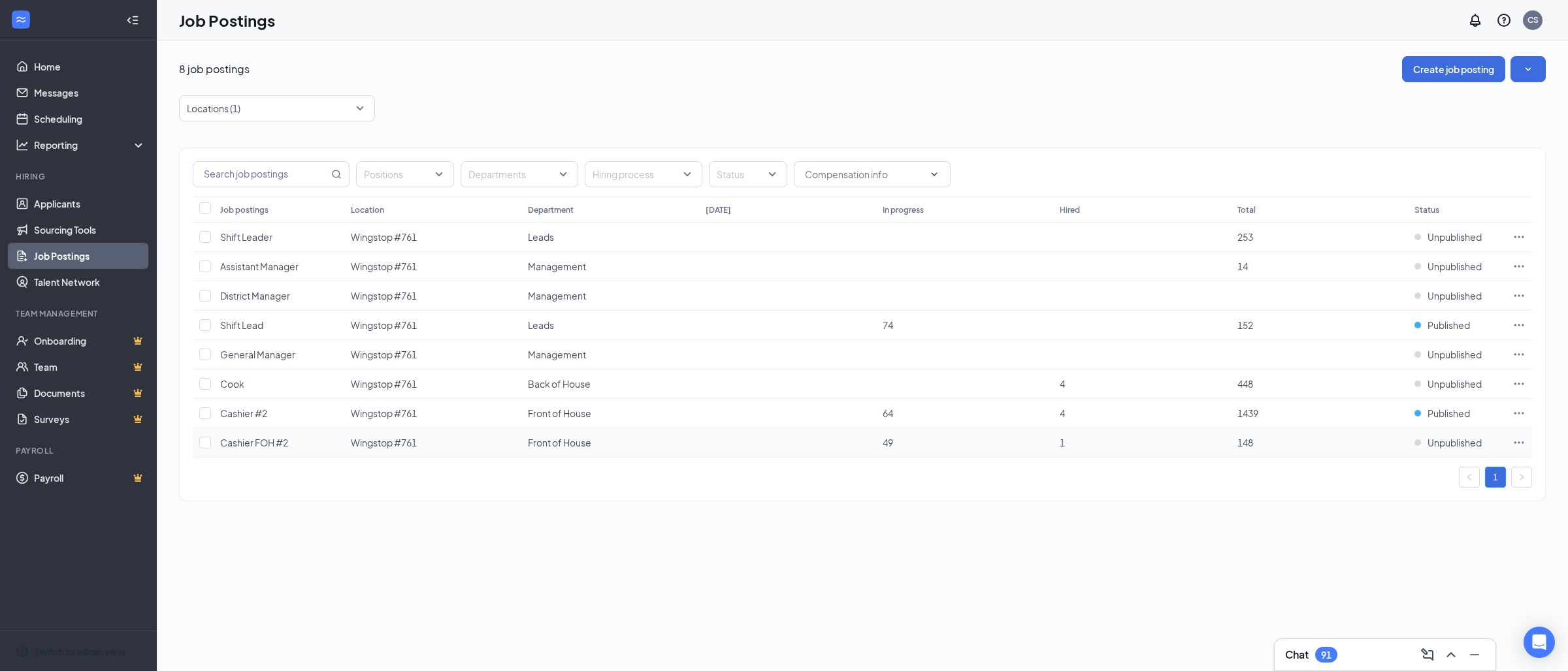
click at [1525, 448] on icon "Ellipses" at bounding box center [1519, 442] width 13 height 13
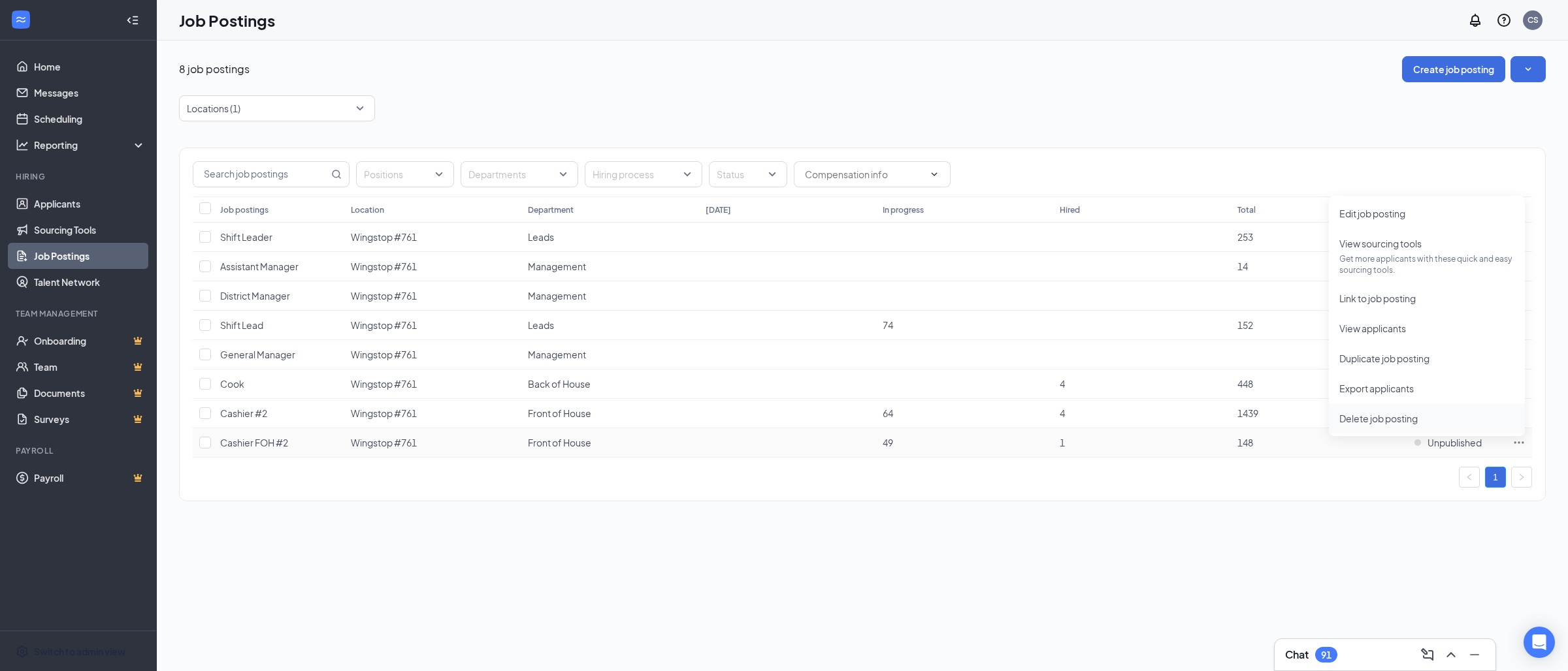
click at [1387, 407] on li "Delete job posting" at bounding box center [1427, 418] width 196 height 30
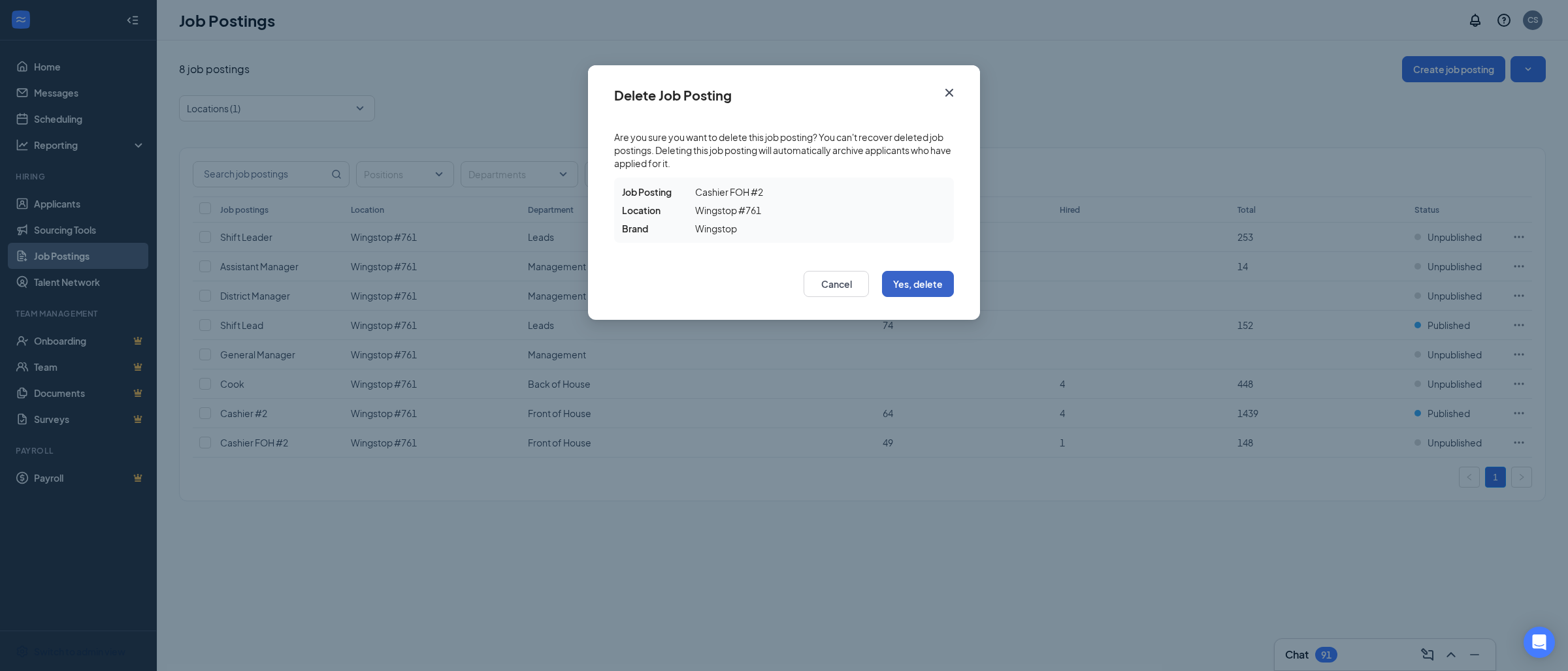
click at [924, 285] on button "Yes, delete" at bounding box center [918, 283] width 72 height 26
click at [924, 283] on button "Yes, delete" at bounding box center [918, 283] width 72 height 26
click at [947, 95] on icon "Cross" at bounding box center [949, 93] width 16 height 16
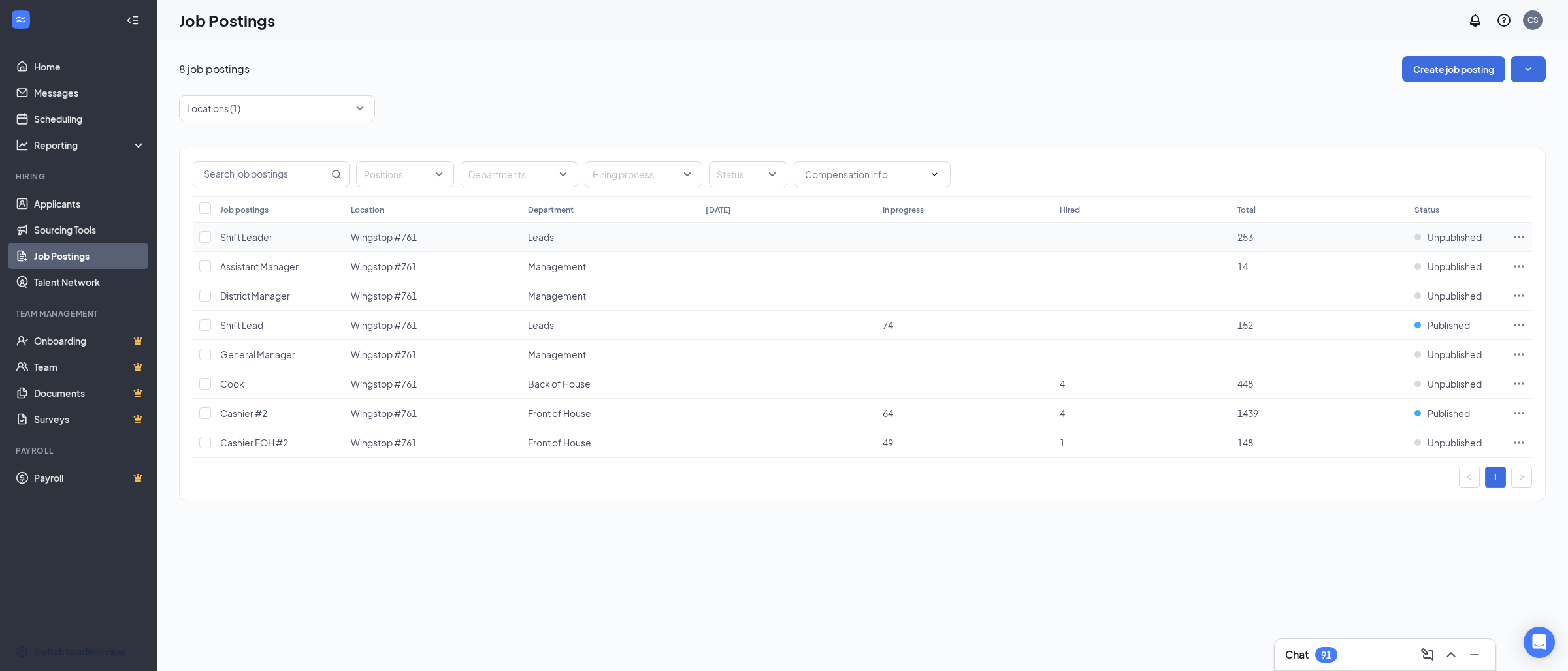
click at [1521, 236] on icon "Ellipses" at bounding box center [1519, 237] width 13 height 13
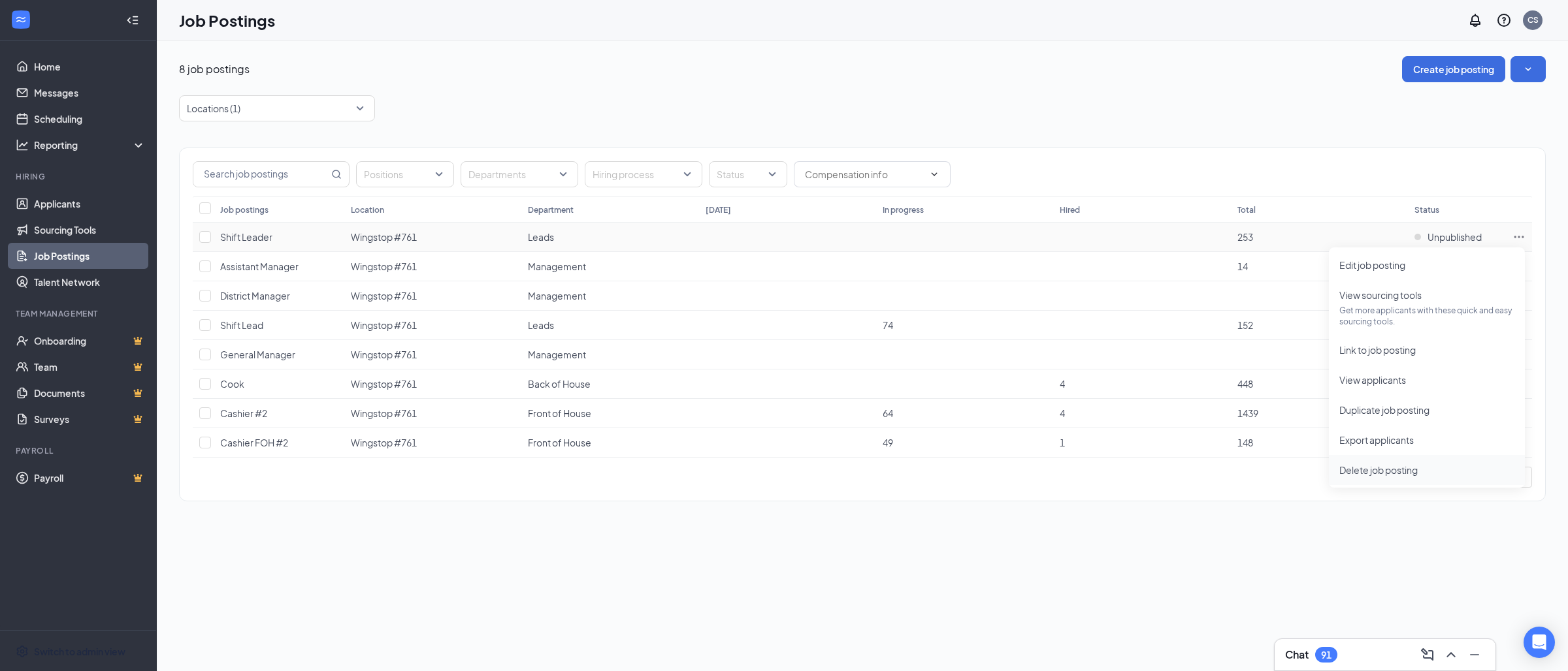
click at [1393, 467] on span "Delete job posting" at bounding box center [1379, 470] width 79 height 12
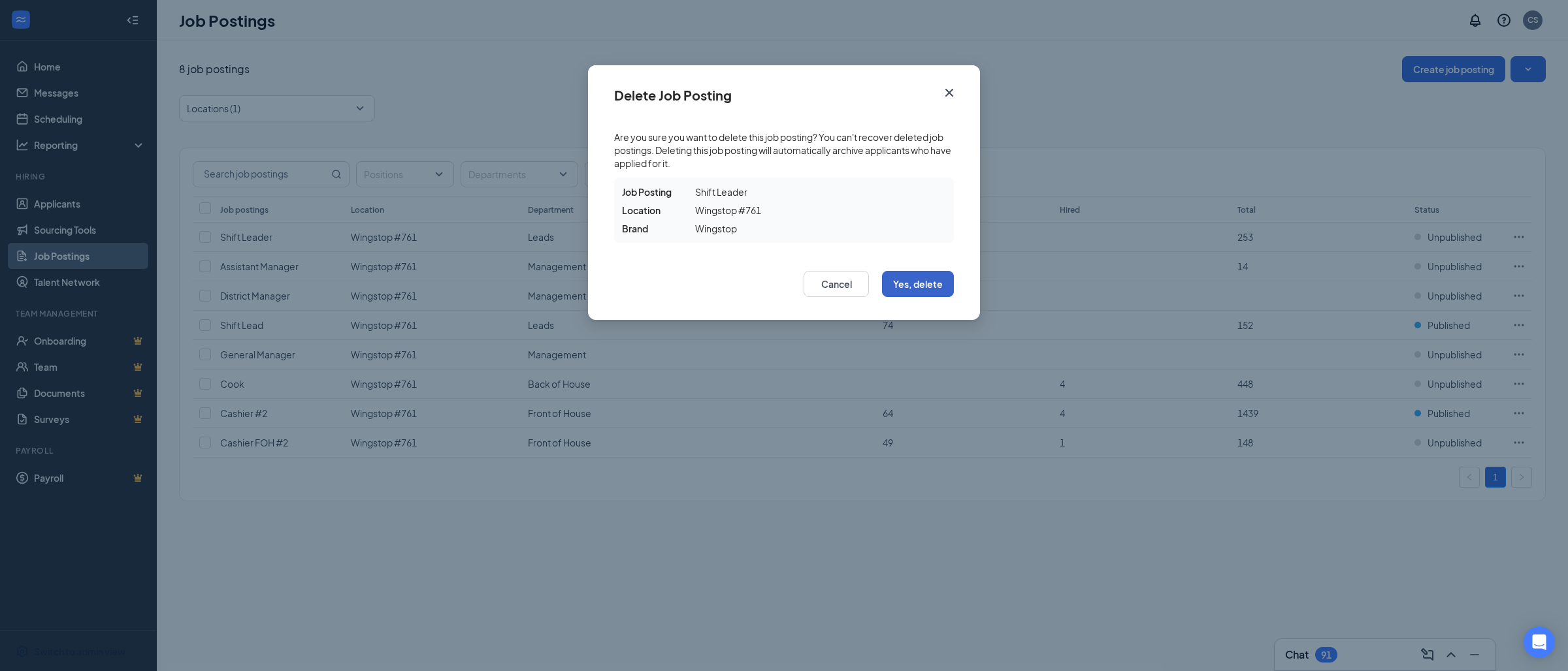
click at [903, 295] on button "Yes, delete" at bounding box center [918, 283] width 72 height 26
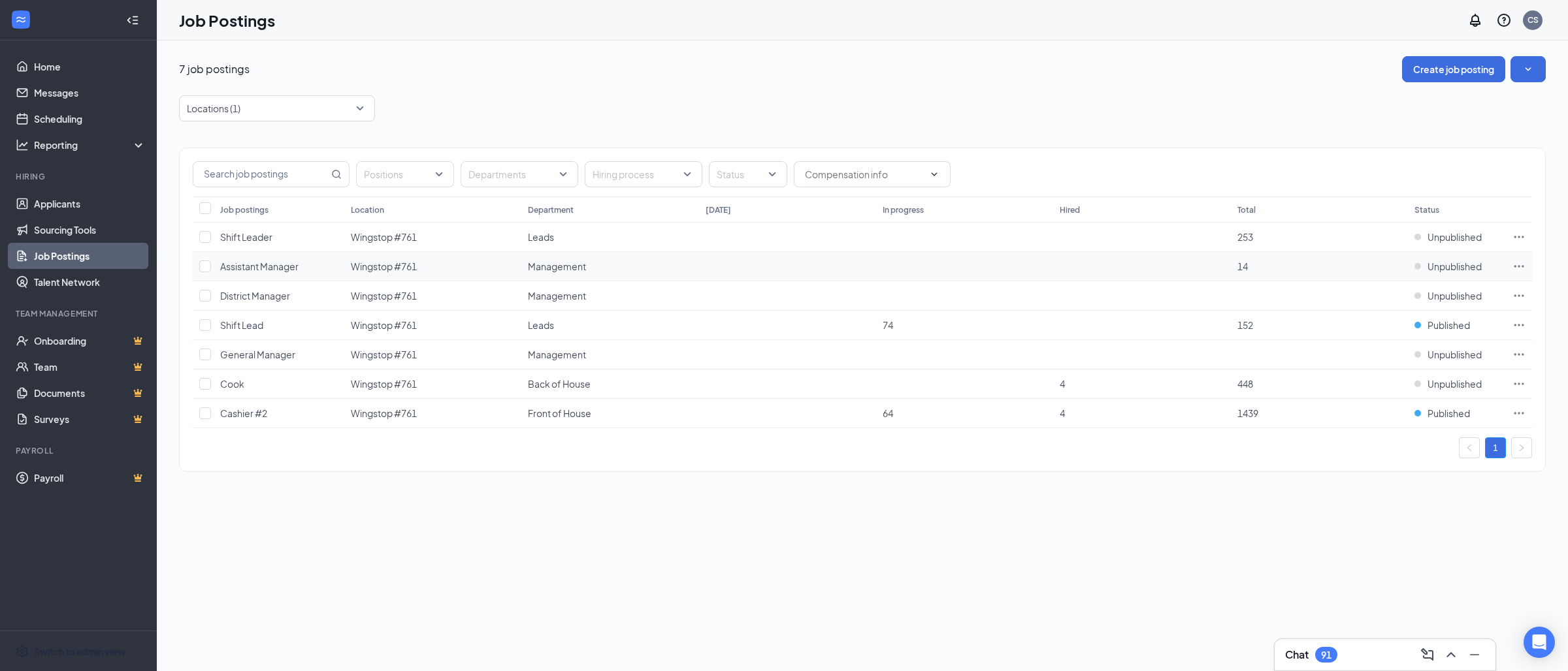
click at [1520, 267] on icon "Ellipses" at bounding box center [1519, 266] width 13 height 13
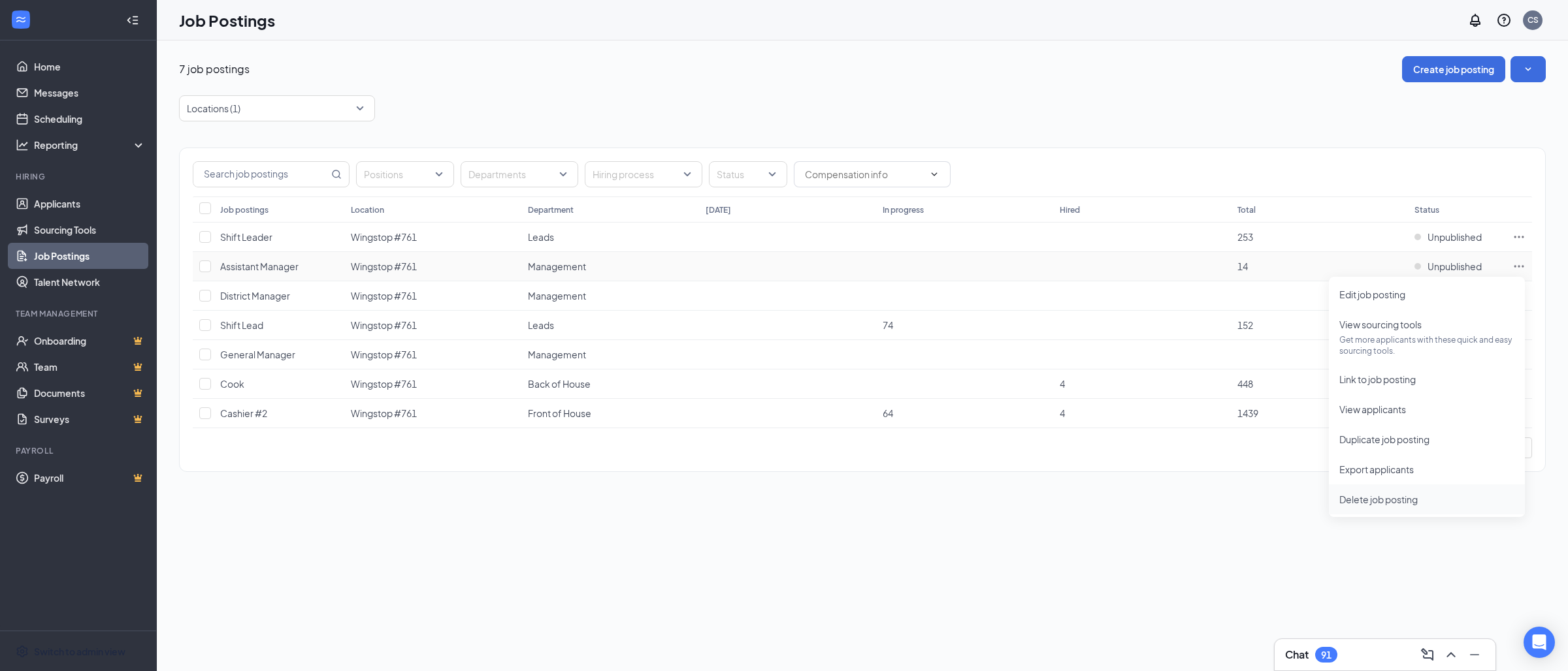
click at [1386, 501] on span "Delete job posting" at bounding box center [1379, 499] width 79 height 12
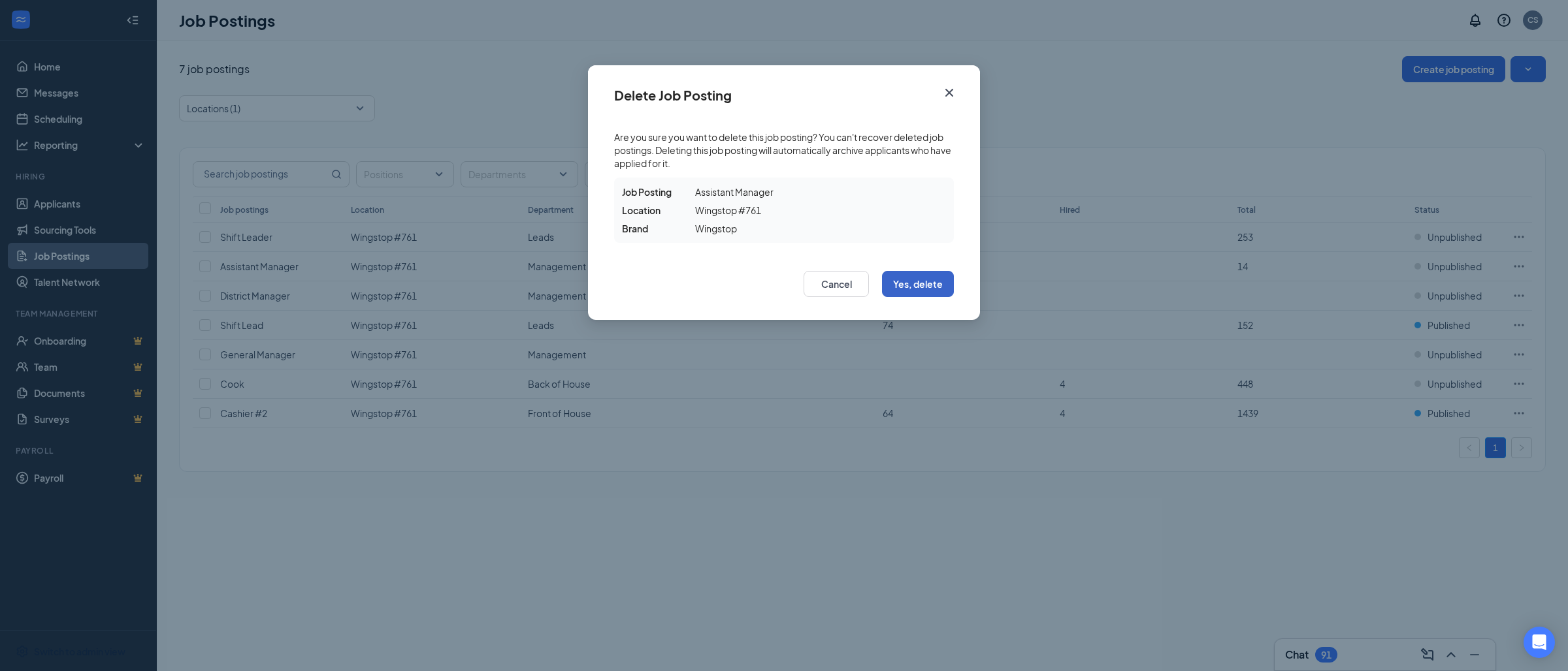
click at [910, 289] on button "Yes, delete" at bounding box center [918, 283] width 72 height 26
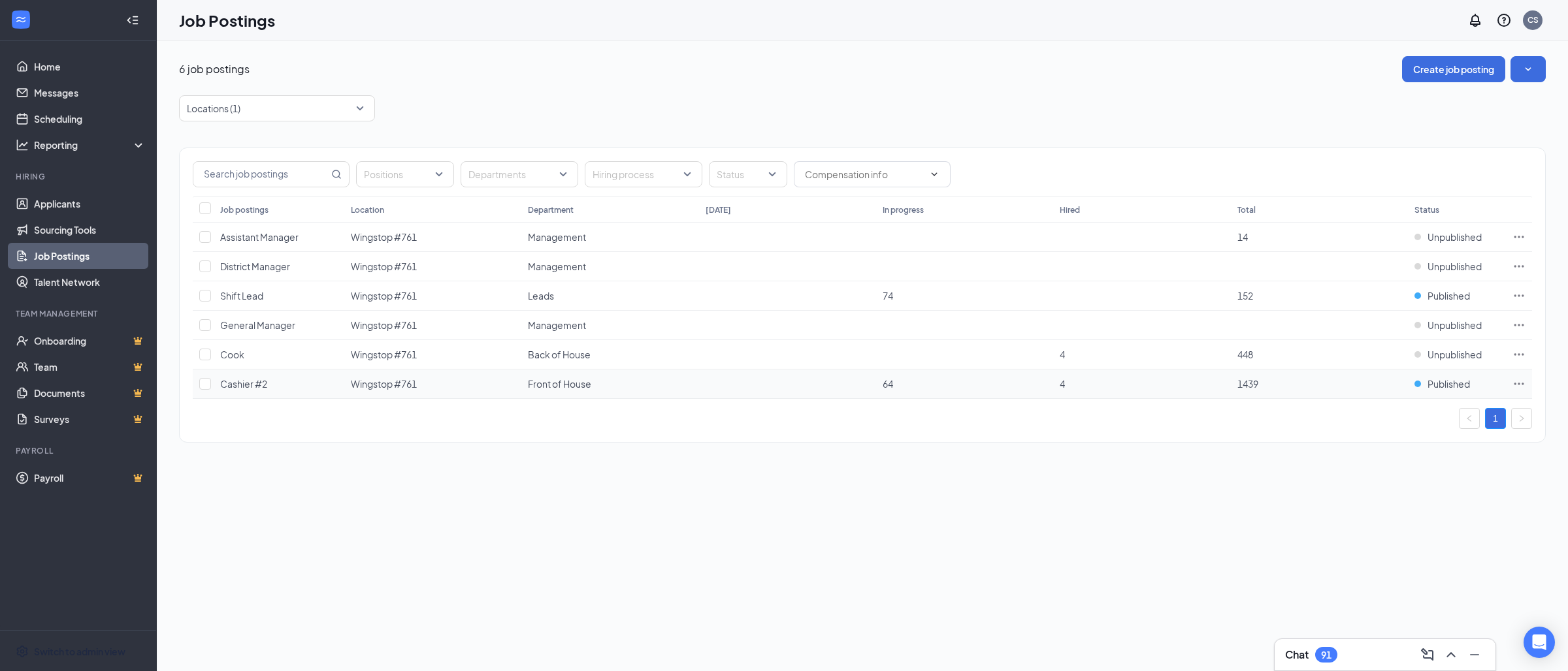
click at [1523, 393] on td at bounding box center [1519, 384] width 26 height 29
click at [1523, 391] on icon "Ellipses" at bounding box center [1519, 383] width 13 height 13
click at [1381, 619] on span "Delete job posting" at bounding box center [1379, 618] width 79 height 12
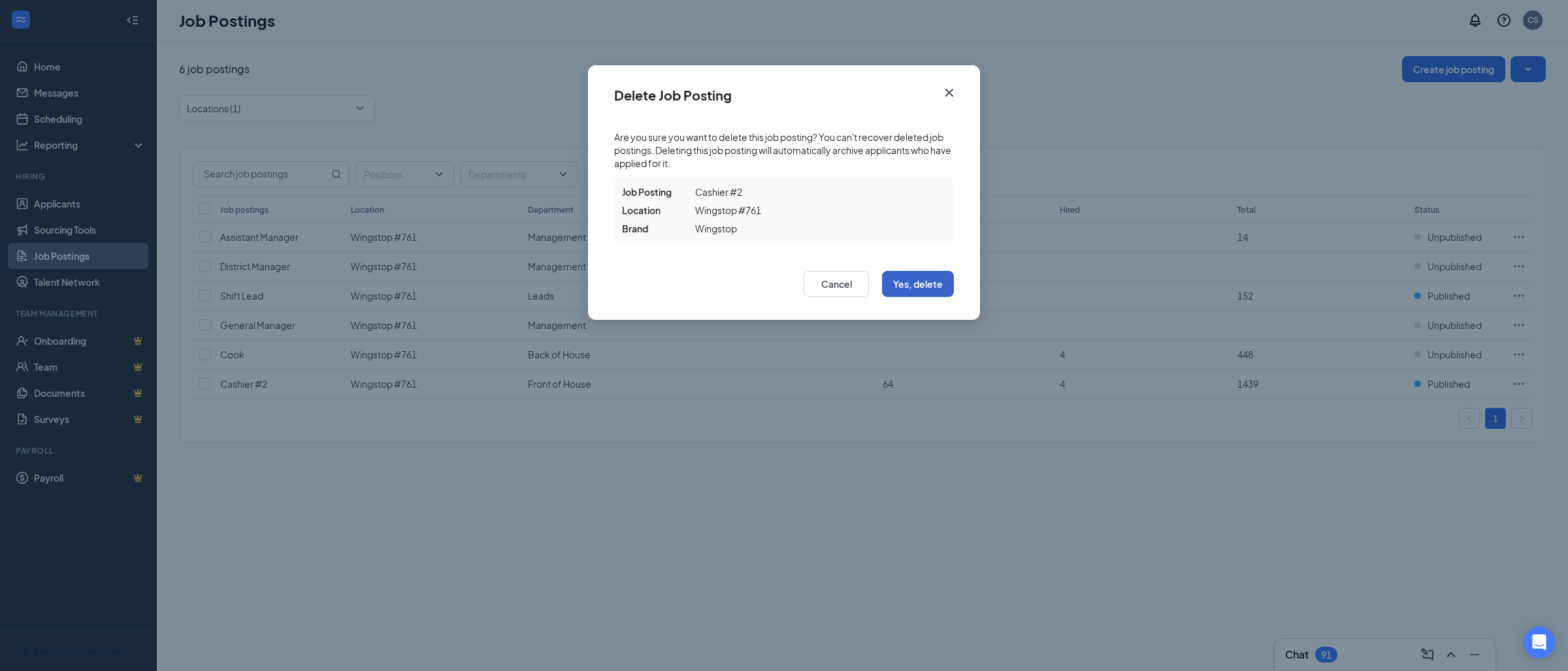
click at [931, 275] on button "Yes, delete" at bounding box center [918, 283] width 72 height 26
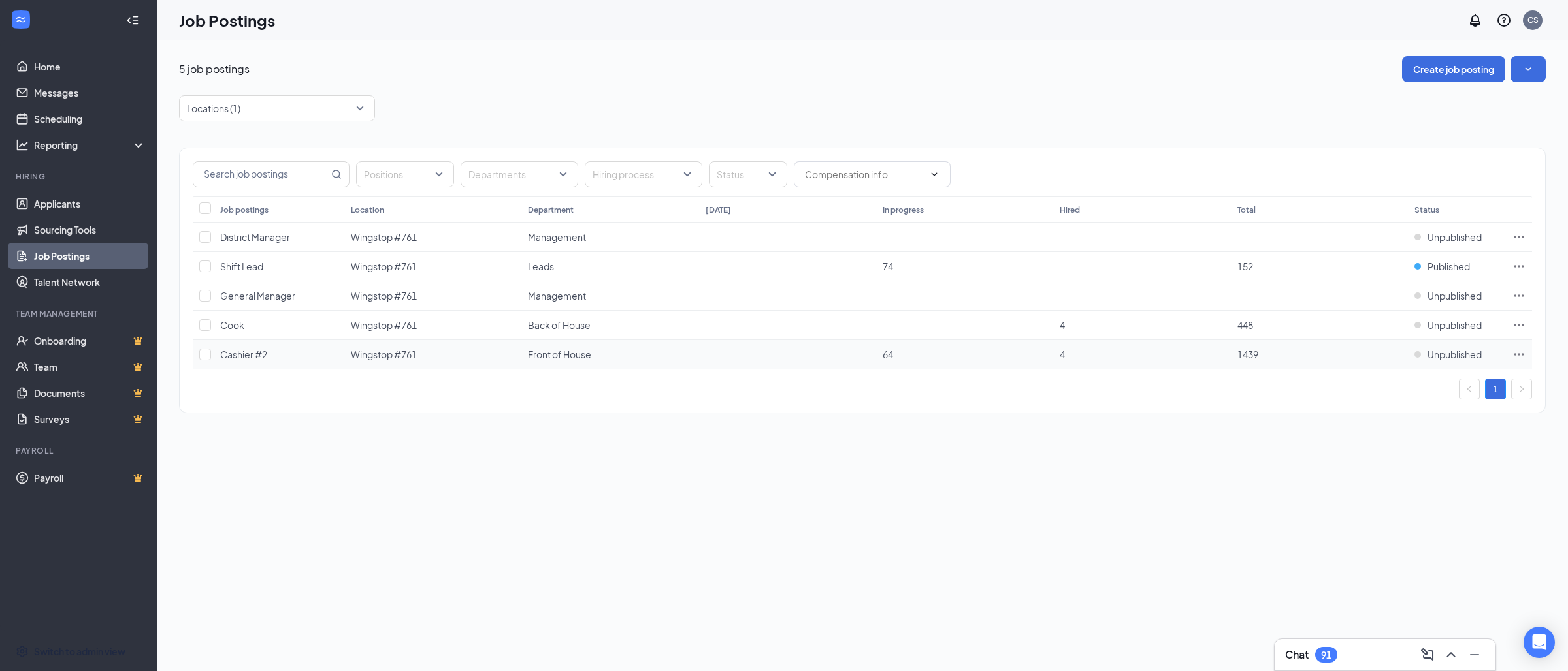
click at [1520, 356] on icon "Ellipses" at bounding box center [1519, 354] width 13 height 13
click at [1386, 588] on span "Delete job posting" at bounding box center [1379, 589] width 79 height 12
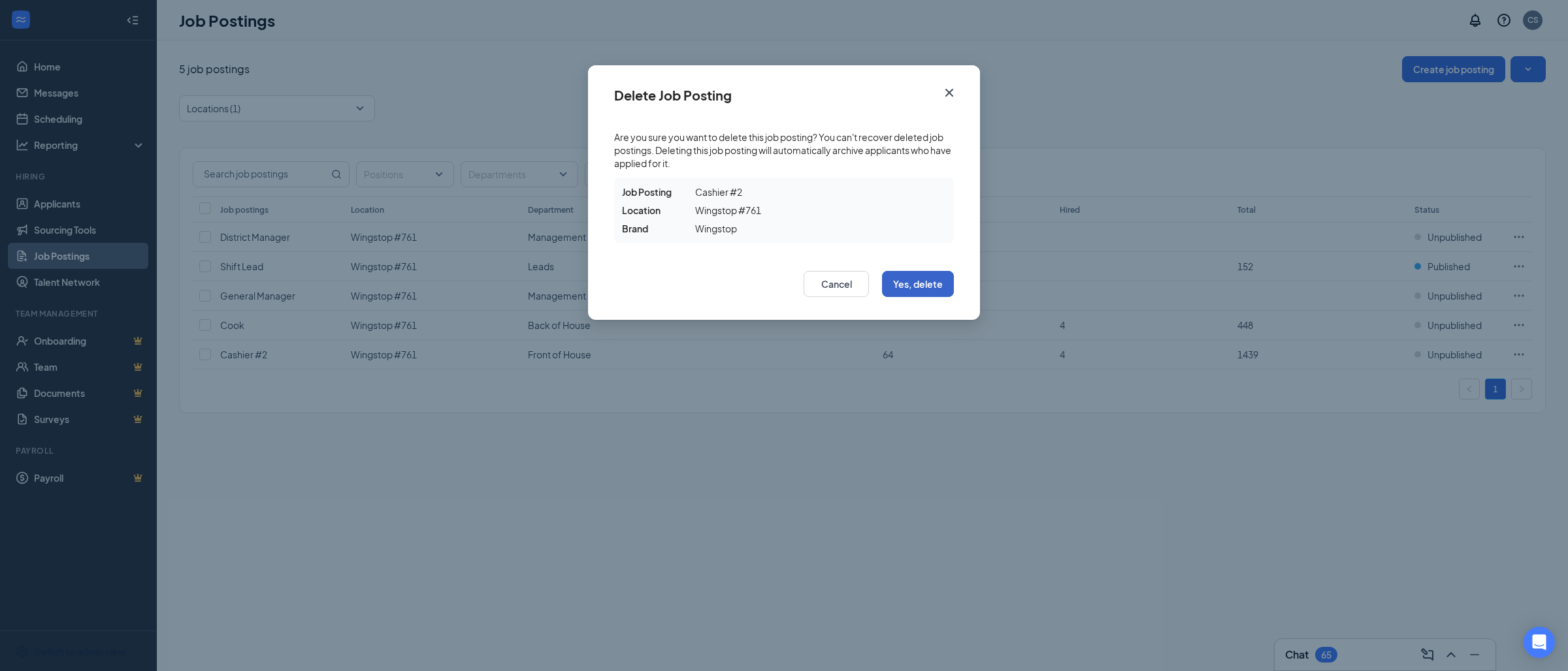
click at [920, 291] on button "Yes, delete" at bounding box center [918, 283] width 72 height 26
click at [912, 287] on button "Yes, delete" at bounding box center [918, 283] width 72 height 26
click at [951, 94] on icon "Cross" at bounding box center [949, 93] width 8 height 8
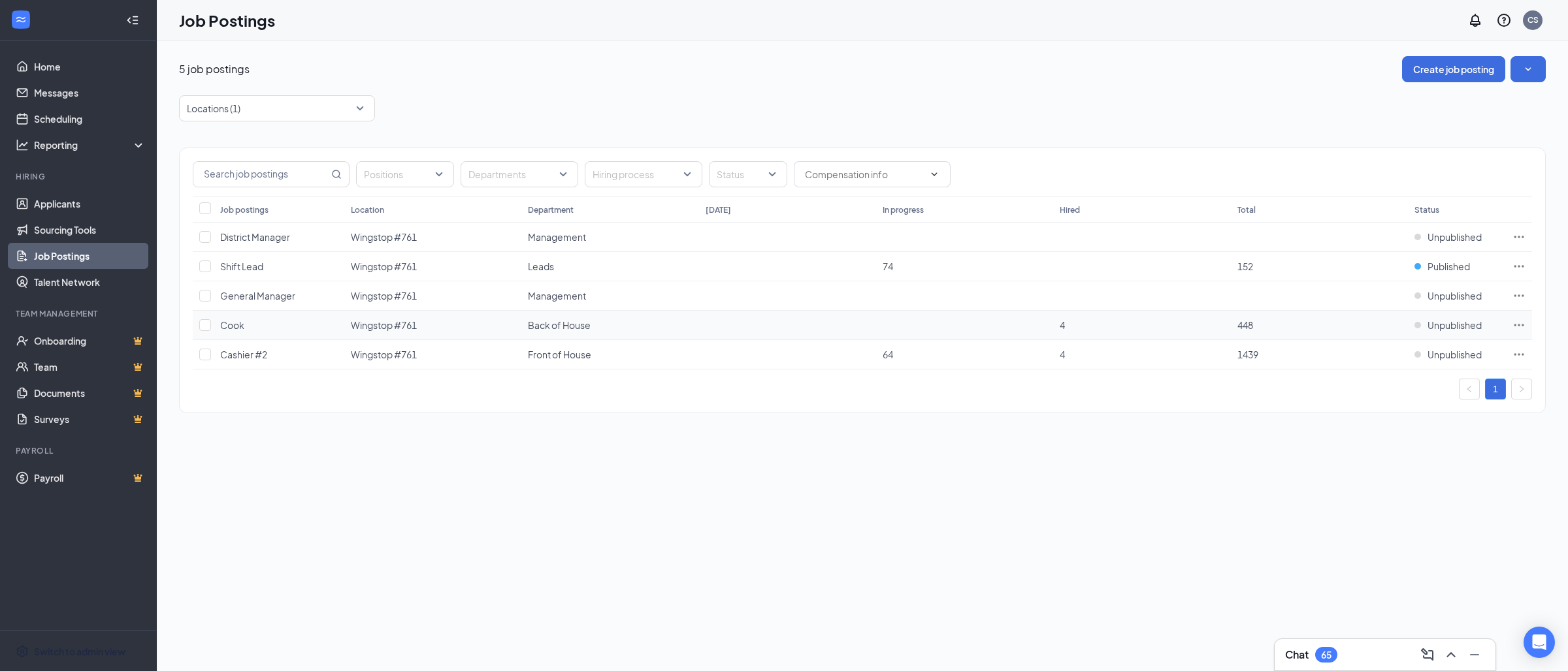
click at [1519, 331] on icon "Ellipses" at bounding box center [1519, 325] width 13 height 13
click at [1378, 565] on li "Delete job posting" at bounding box center [1427, 558] width 196 height 30
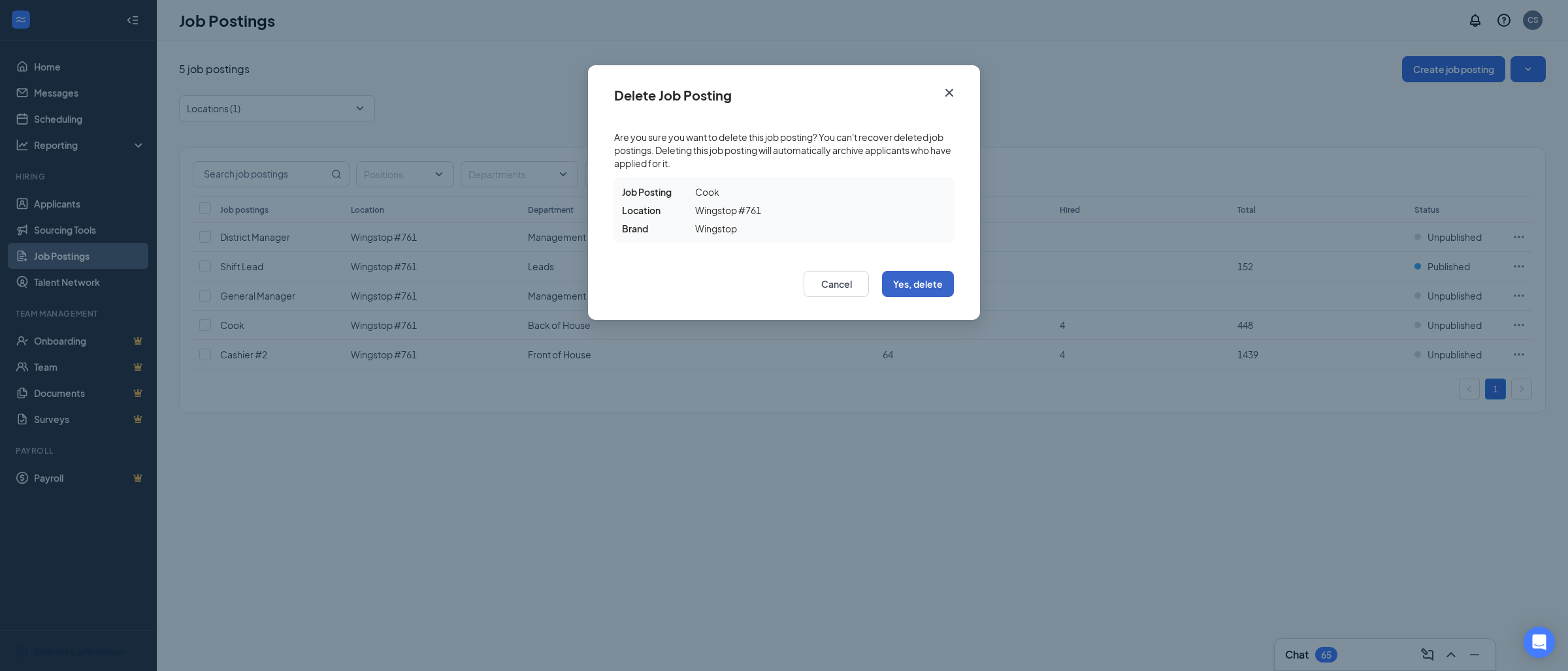
click at [913, 284] on button "Yes, delete" at bounding box center [918, 283] width 72 height 26
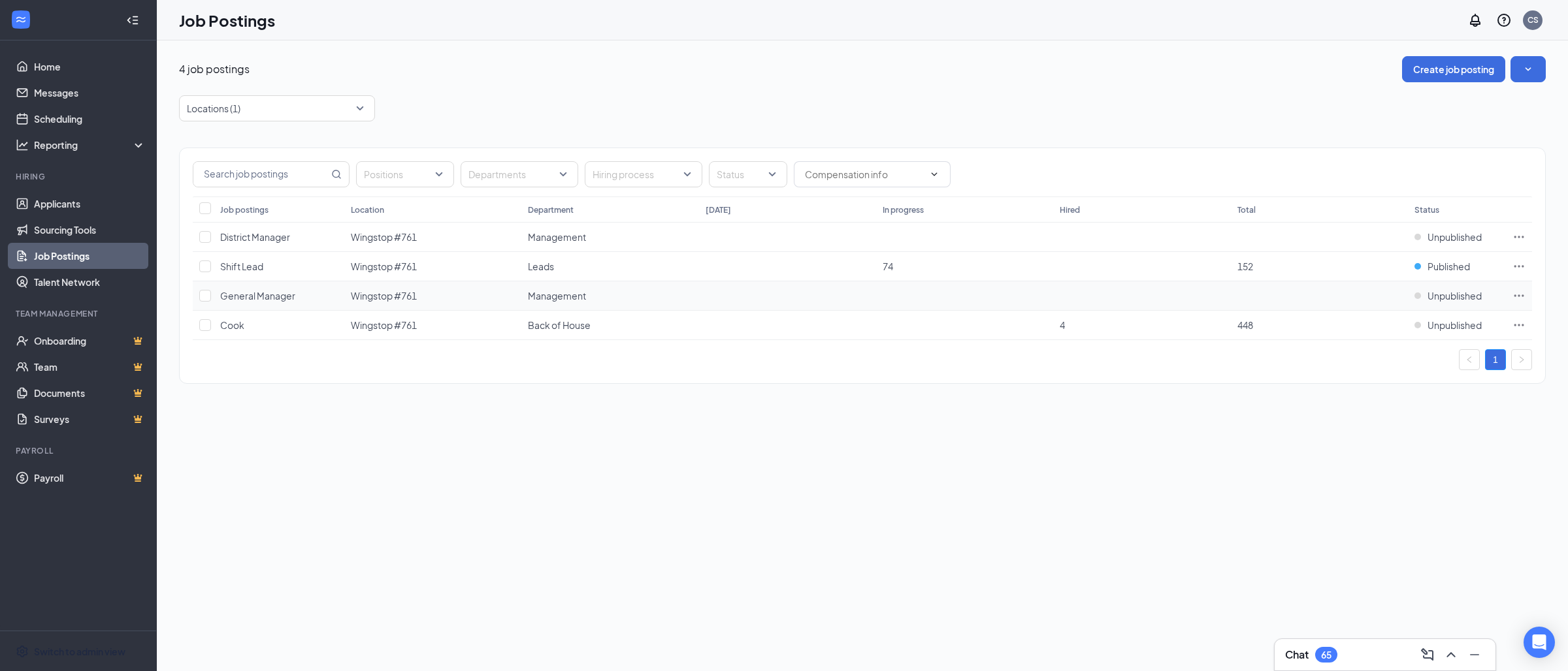
click at [1521, 297] on icon "Ellipses" at bounding box center [1519, 296] width 10 height 2
click at [1394, 531] on span "Delete job posting" at bounding box center [1379, 528] width 79 height 12
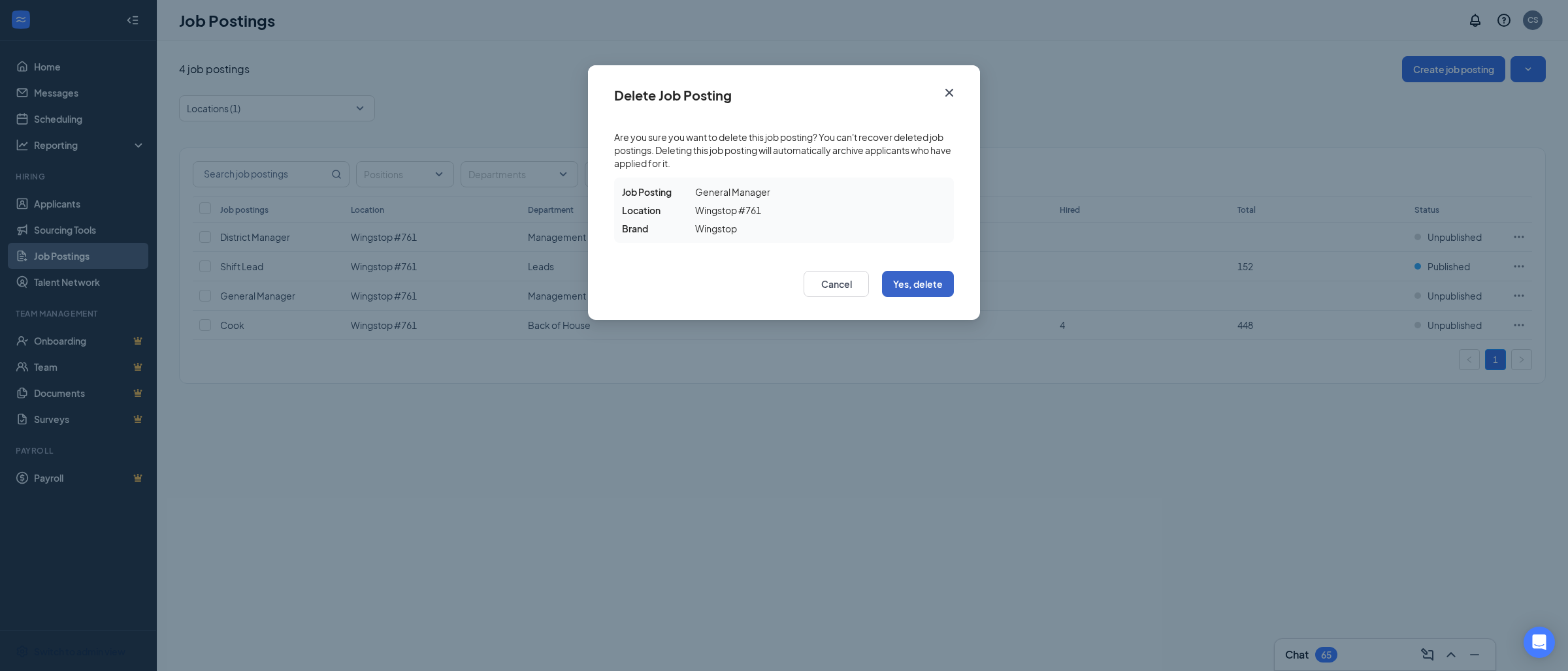
click at [912, 282] on button "Yes, delete" at bounding box center [918, 283] width 72 height 26
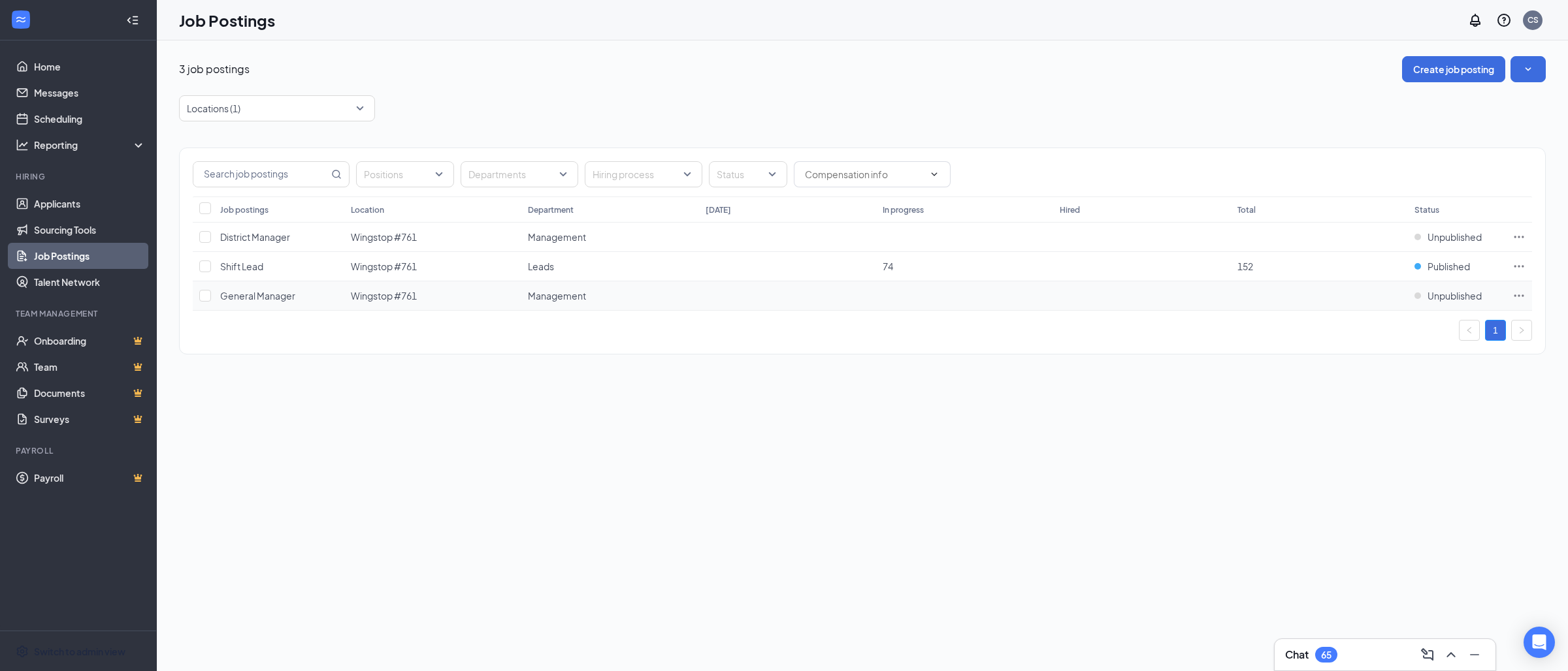
click at [1518, 295] on icon "Ellipses" at bounding box center [1519, 295] width 13 height 13
click at [1510, 272] on td at bounding box center [1519, 267] width 26 height 29
click at [1521, 267] on icon "Ellipses" at bounding box center [1519, 266] width 13 height 13
click at [1397, 497] on span "Delete job posting" at bounding box center [1379, 499] width 79 height 12
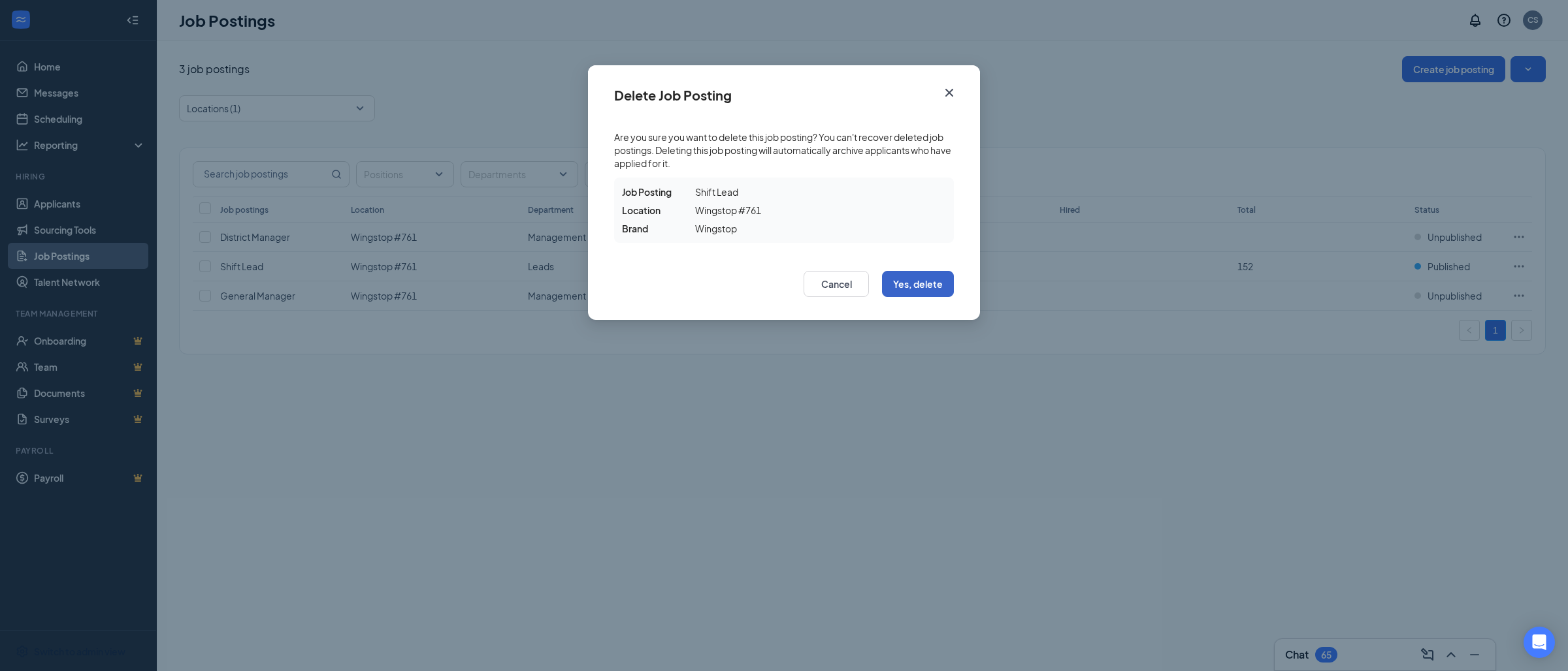
click at [915, 284] on button "Yes, delete" at bounding box center [918, 283] width 72 height 26
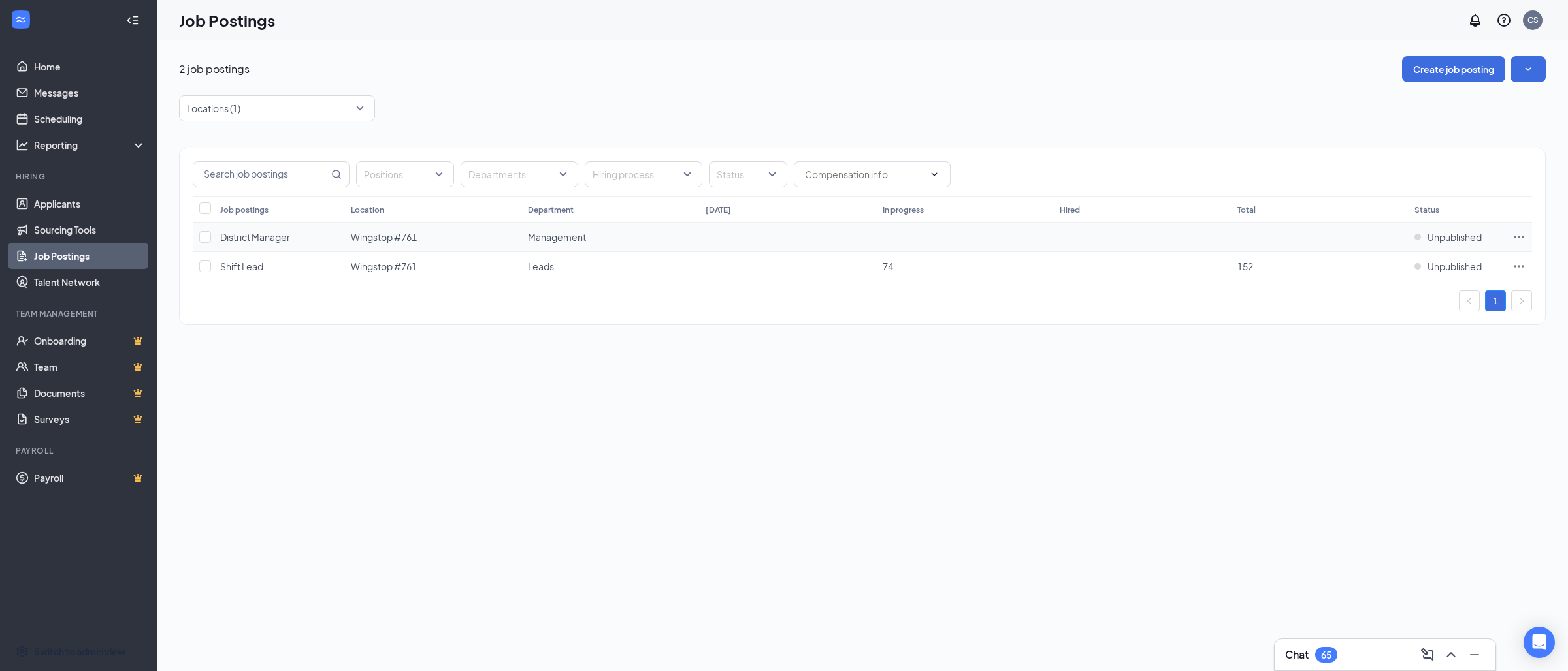
click at [1520, 239] on icon "Ellipses" at bounding box center [1519, 237] width 13 height 13
click at [1399, 472] on span "Delete job posting" at bounding box center [1379, 470] width 79 height 12
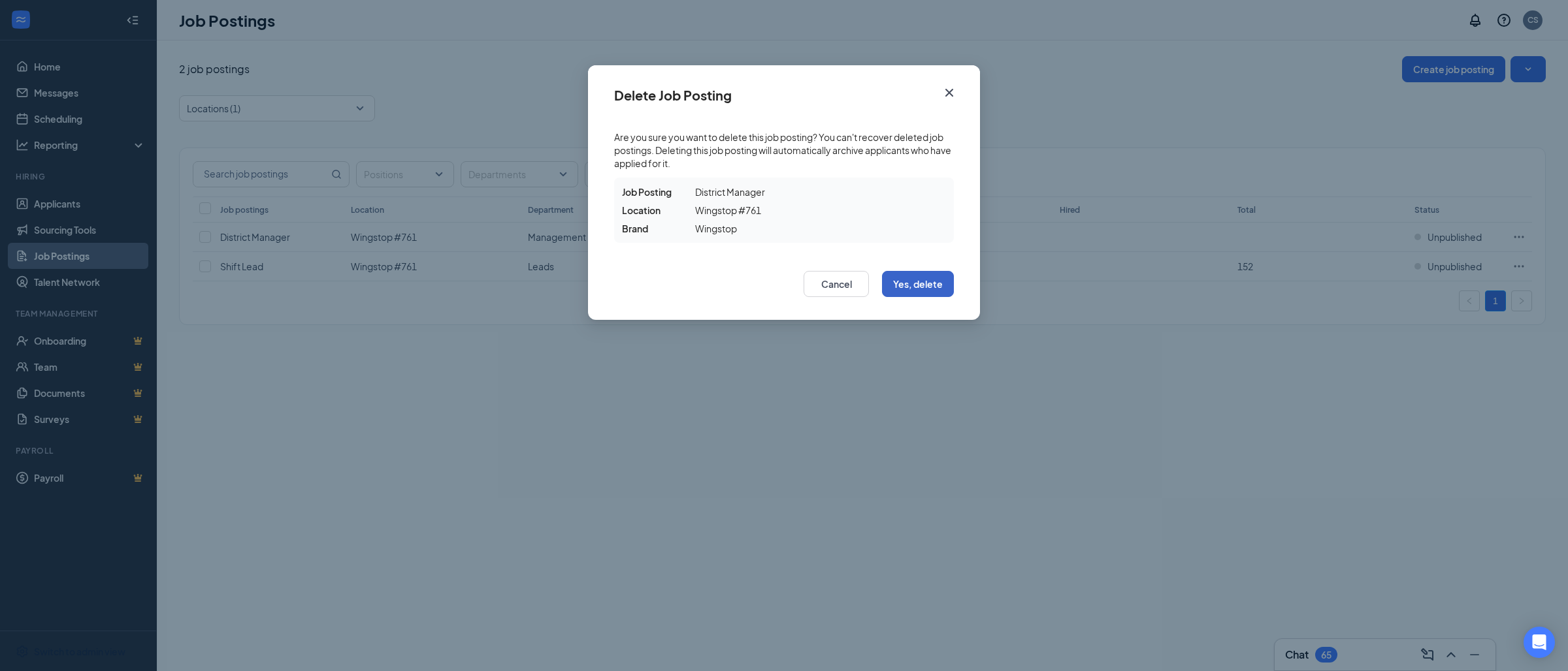
click at [939, 287] on button "Yes, delete" at bounding box center [918, 283] width 72 height 26
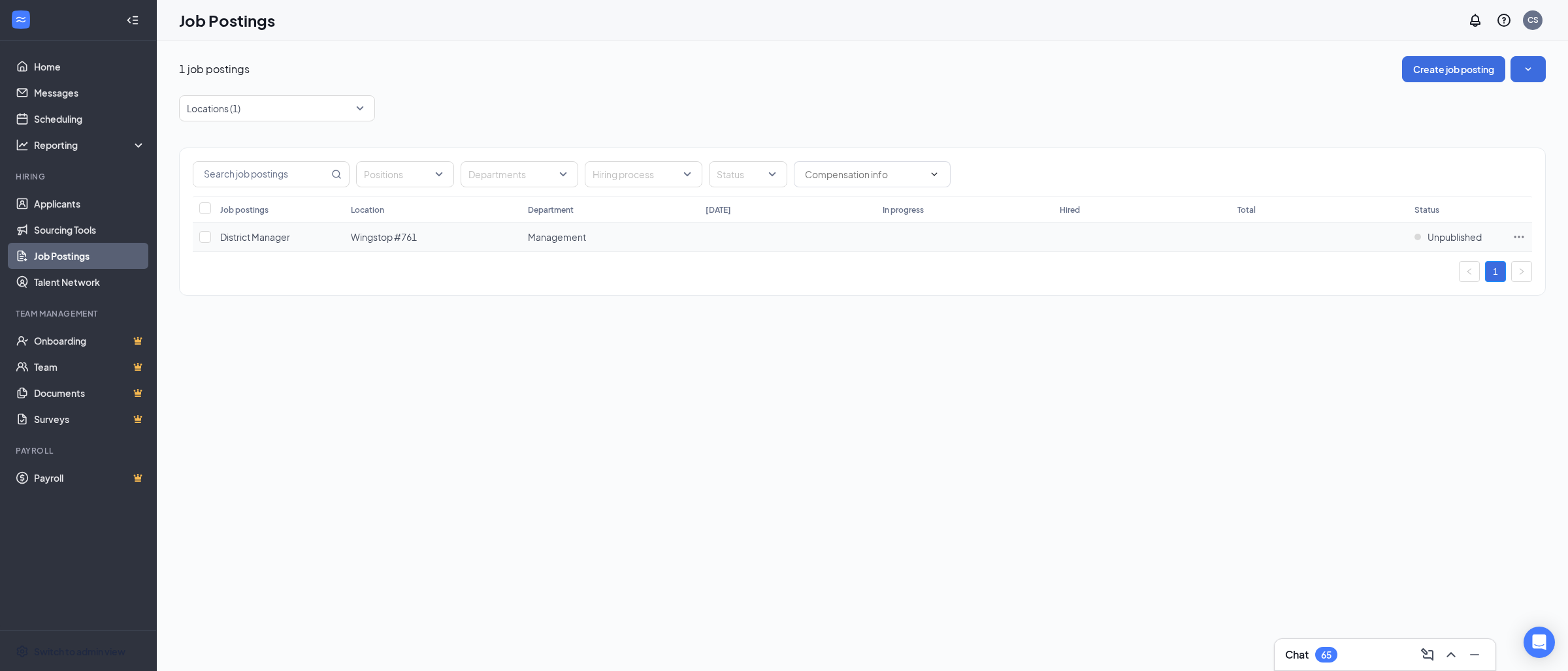
click at [1518, 235] on icon "Ellipses" at bounding box center [1519, 237] width 13 height 13
click at [1360, 468] on span "Delete job posting" at bounding box center [1379, 470] width 79 height 12
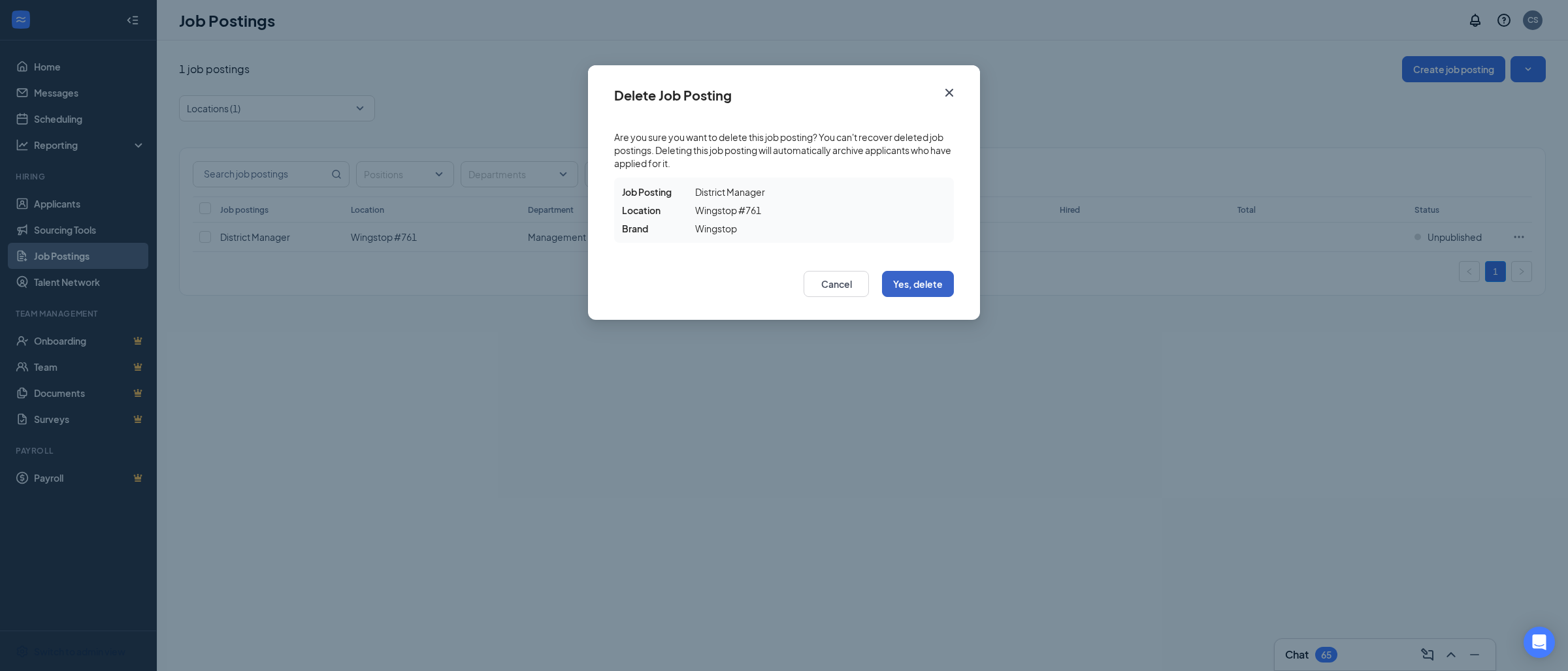
click at [901, 283] on button "Yes, delete" at bounding box center [918, 283] width 72 height 26
click at [952, 93] on icon "Cross" at bounding box center [949, 93] width 16 height 16
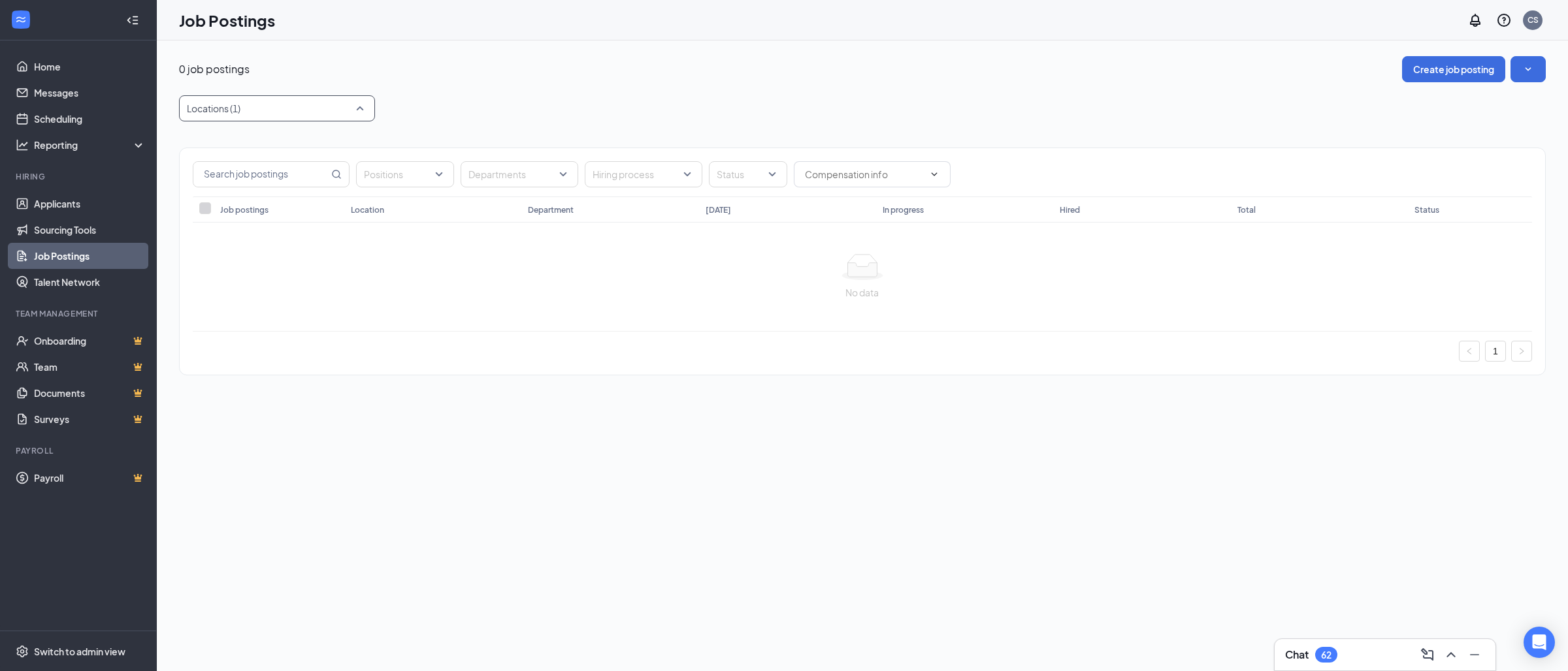
click at [352, 101] on div at bounding box center [271, 109] width 177 height 21
click at [99, 643] on span "Switch to admin view" at bounding box center [89, 651] width 112 height 40
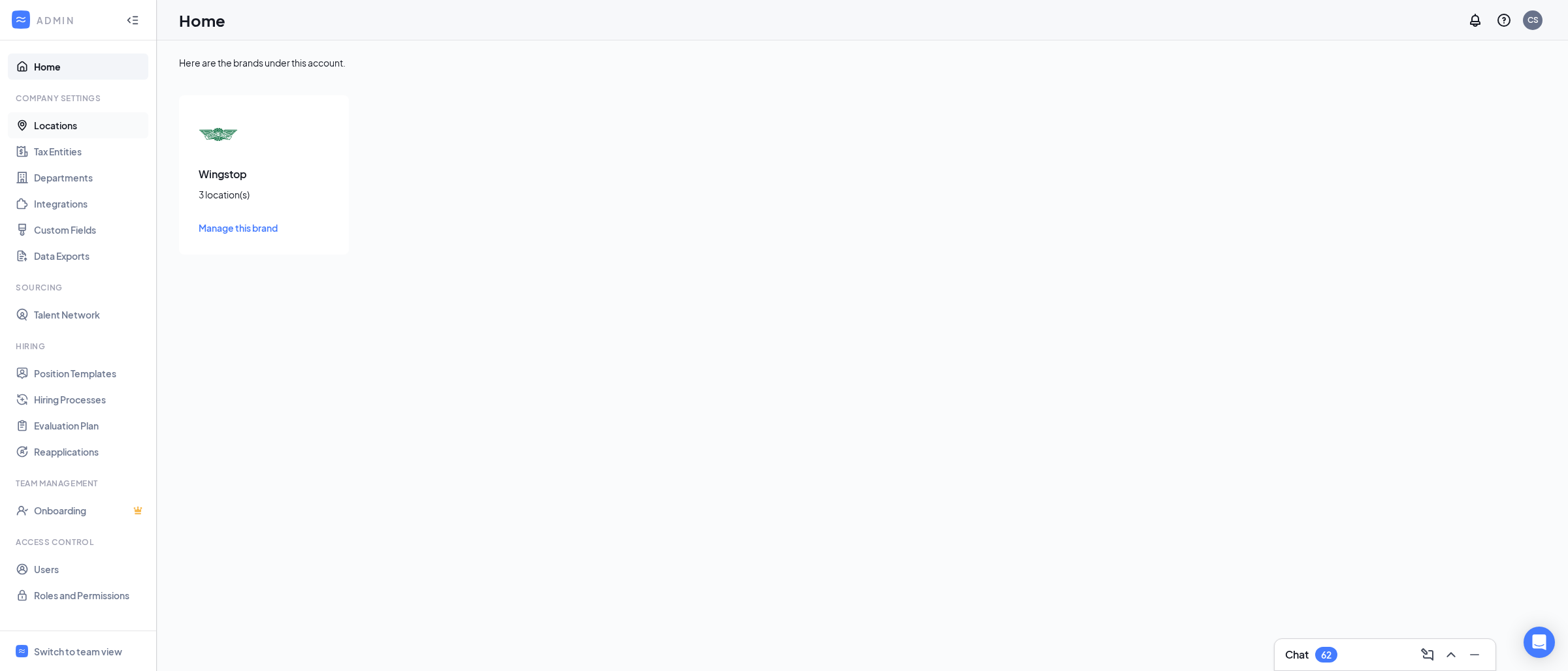
click at [97, 131] on link "Locations" at bounding box center [89, 125] width 112 height 26
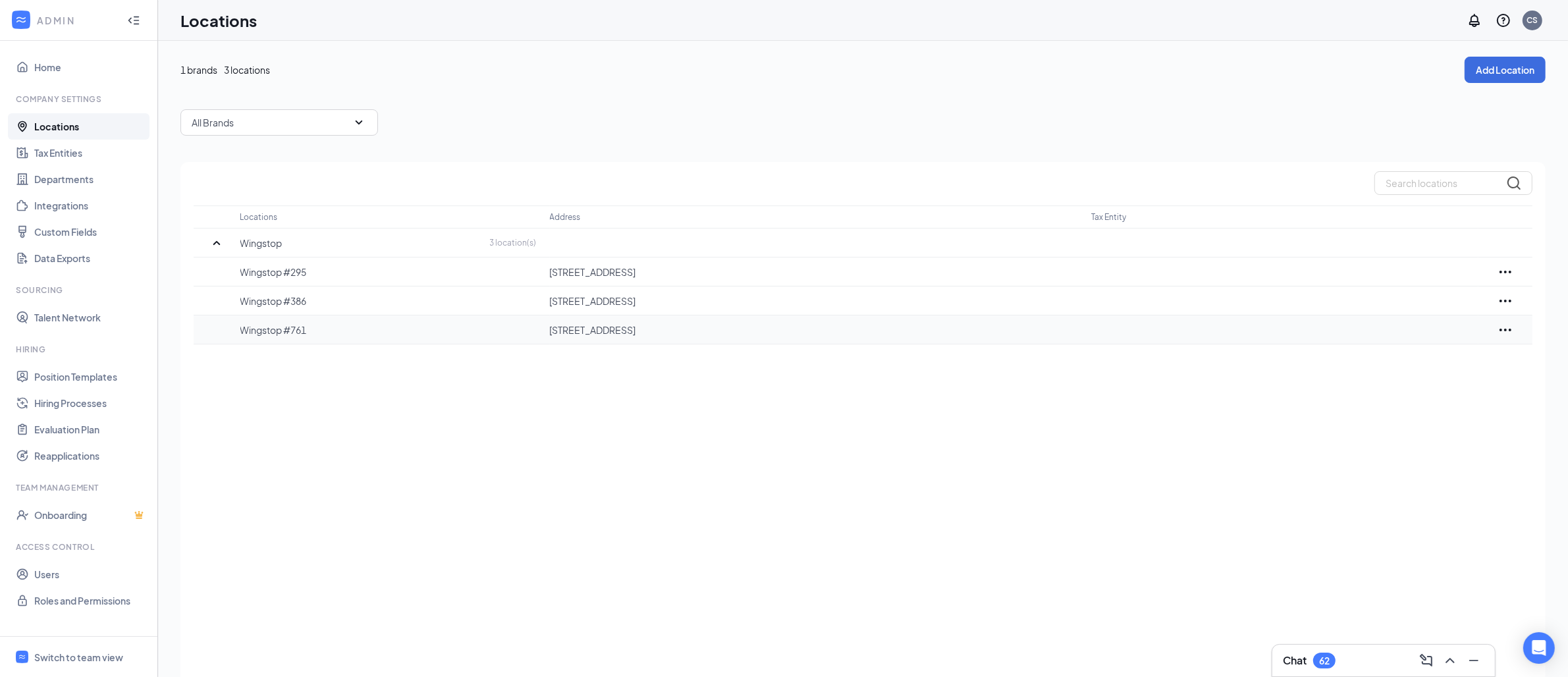
click at [1512, 329] on icon "Ellipses" at bounding box center [1505, 330] width 16 height 16
click at [1415, 398] on p "Delete" at bounding box center [1447, 397] width 111 height 13
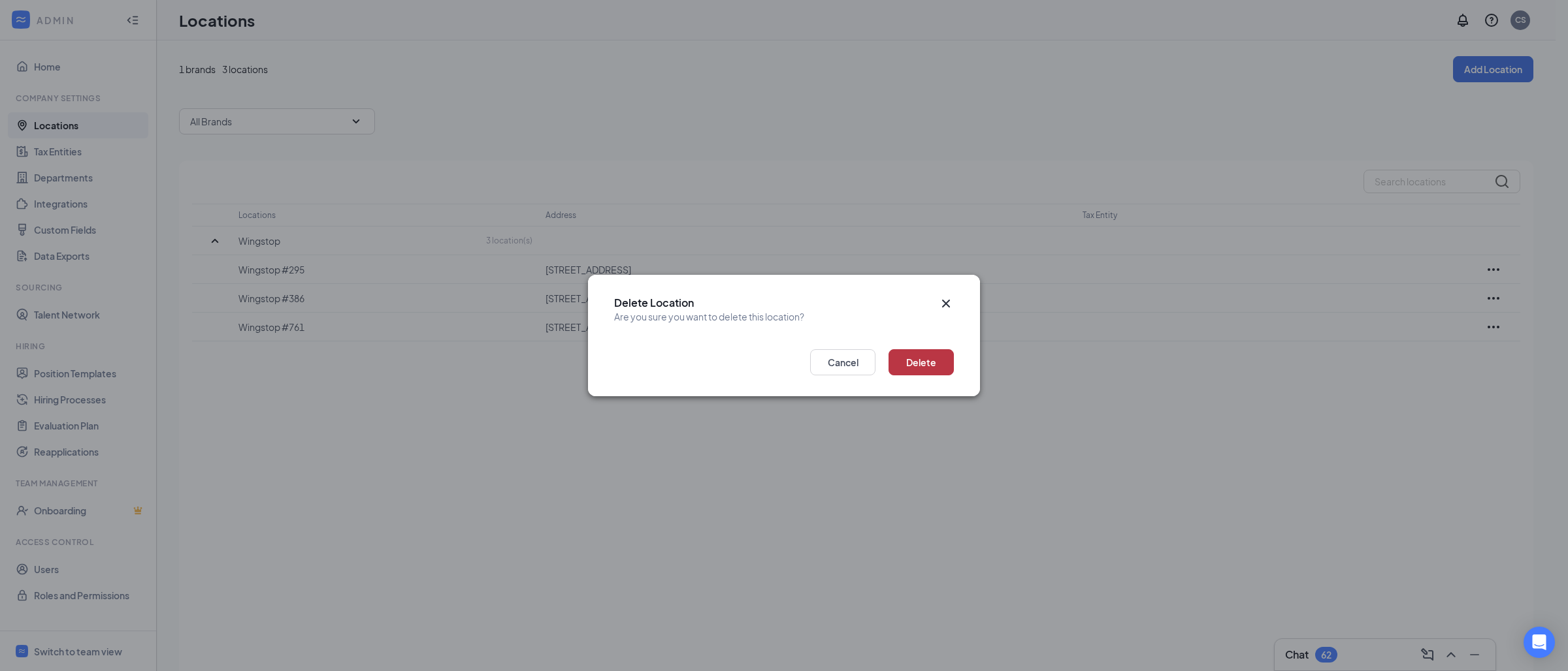
click at [922, 358] on button "Delete" at bounding box center [921, 362] width 65 height 26
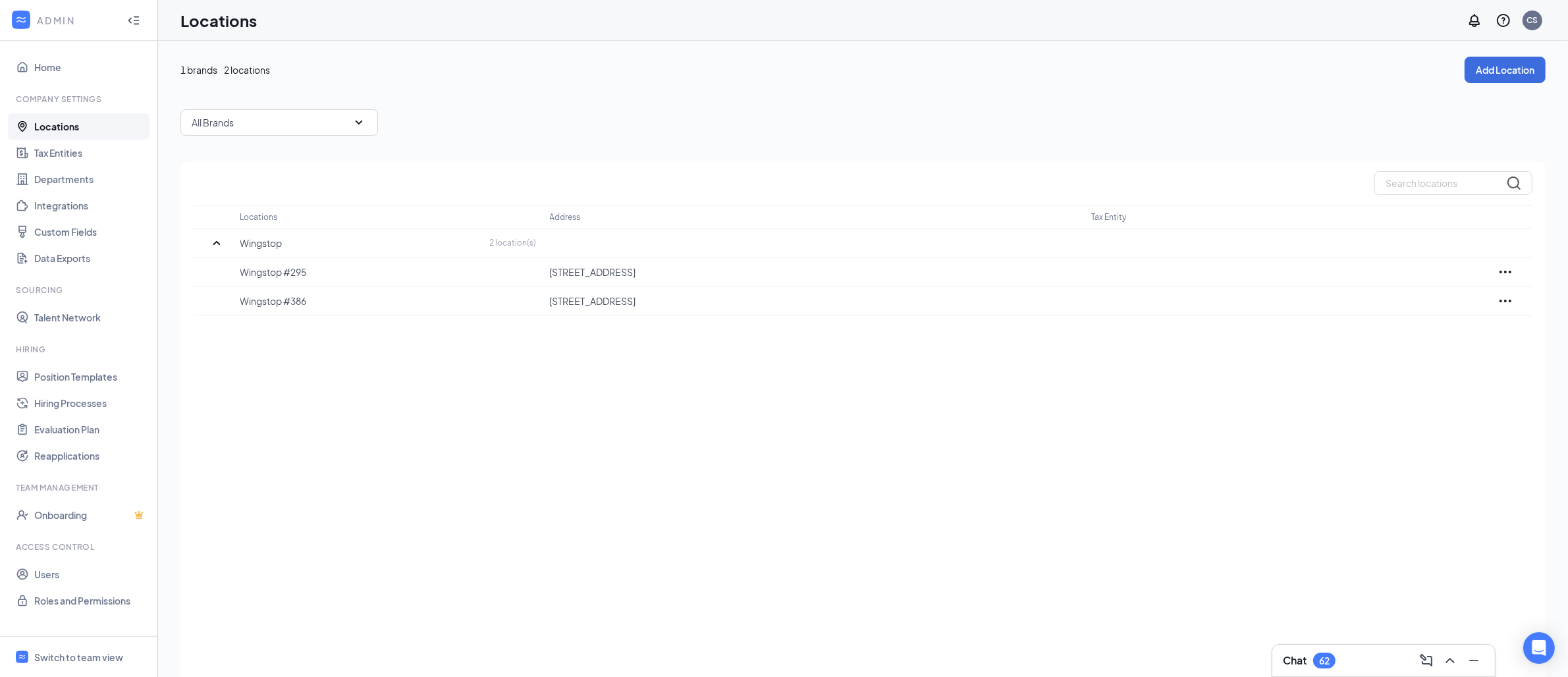
click at [1093, 100] on div "1 brands 2 locations Add Location All Brands Locations Address Tax Entity Wings…" at bounding box center [864, 385] width 1366 height 657
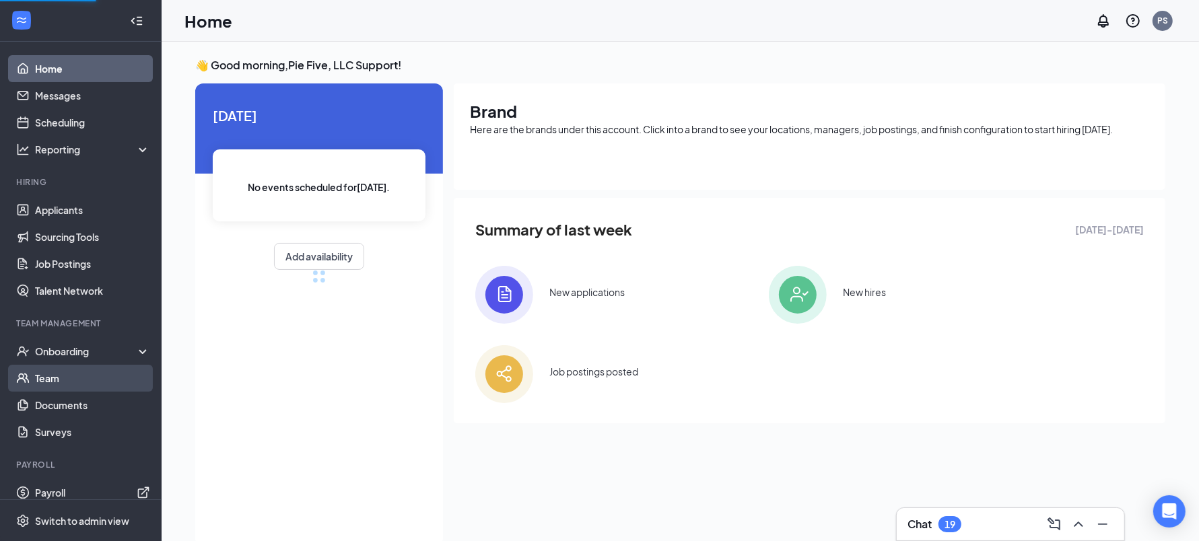
click at [69, 383] on link "Team" at bounding box center [92, 378] width 115 height 27
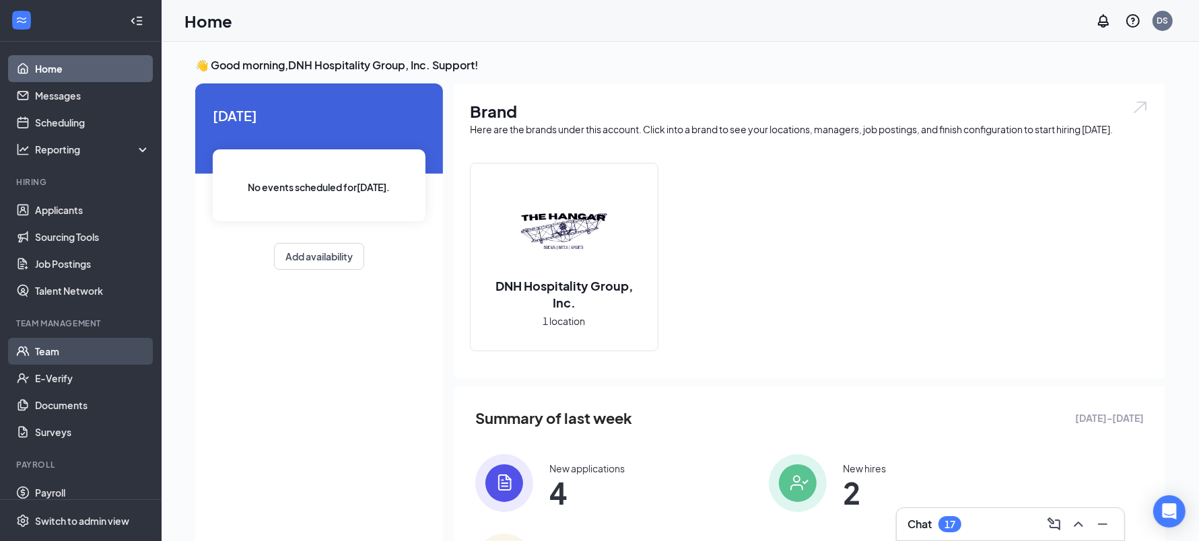
click at [65, 359] on link "Team" at bounding box center [92, 351] width 115 height 27
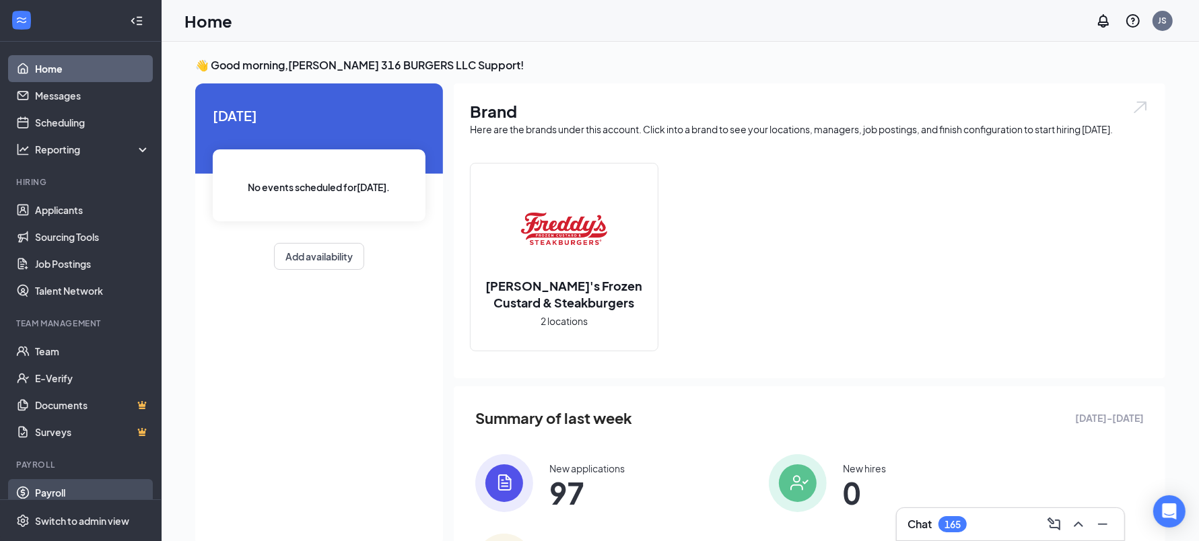
click at [61, 484] on link "Payroll" at bounding box center [92, 492] width 115 height 27
